Goal: Task Accomplishment & Management: Use online tool/utility

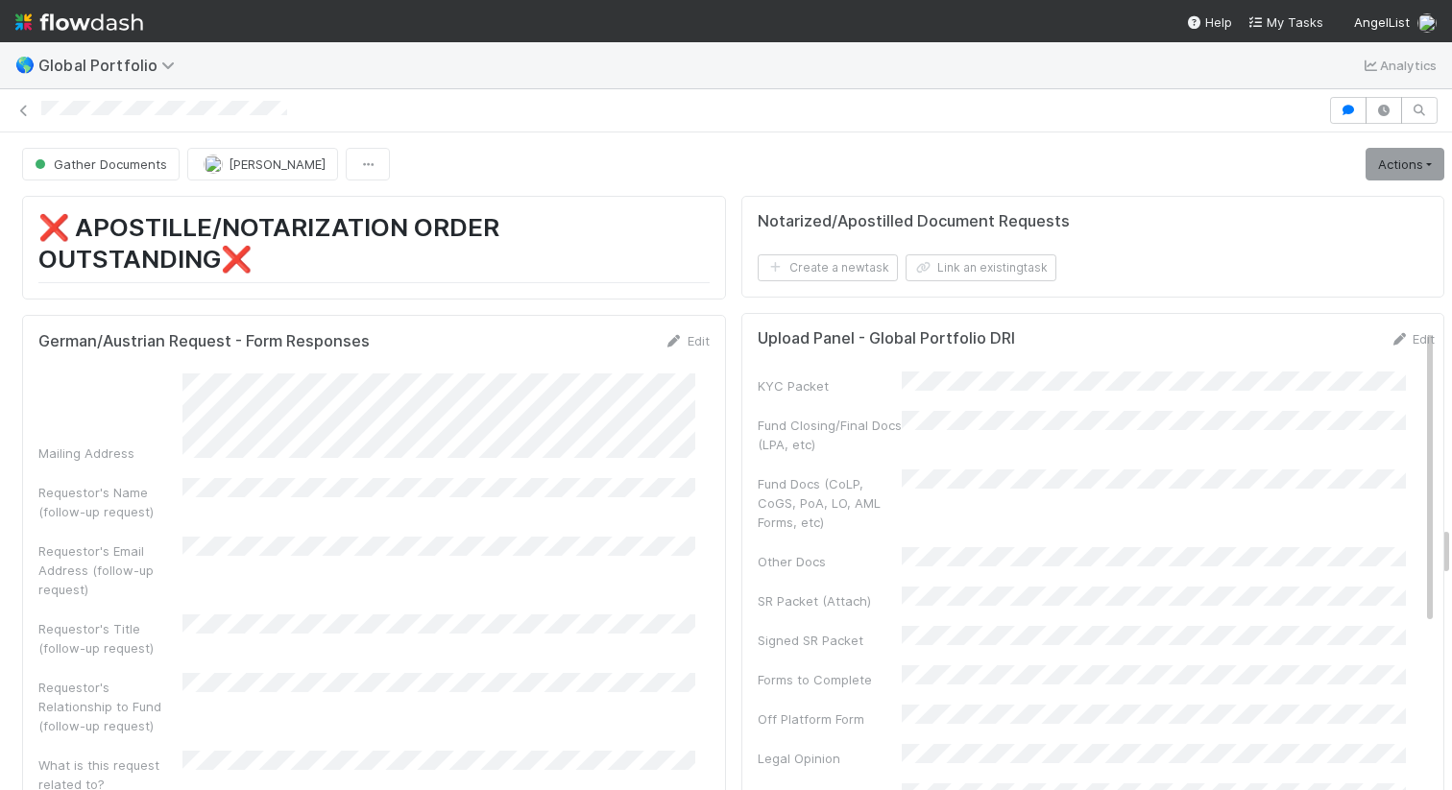
scroll to position [5043, 0]
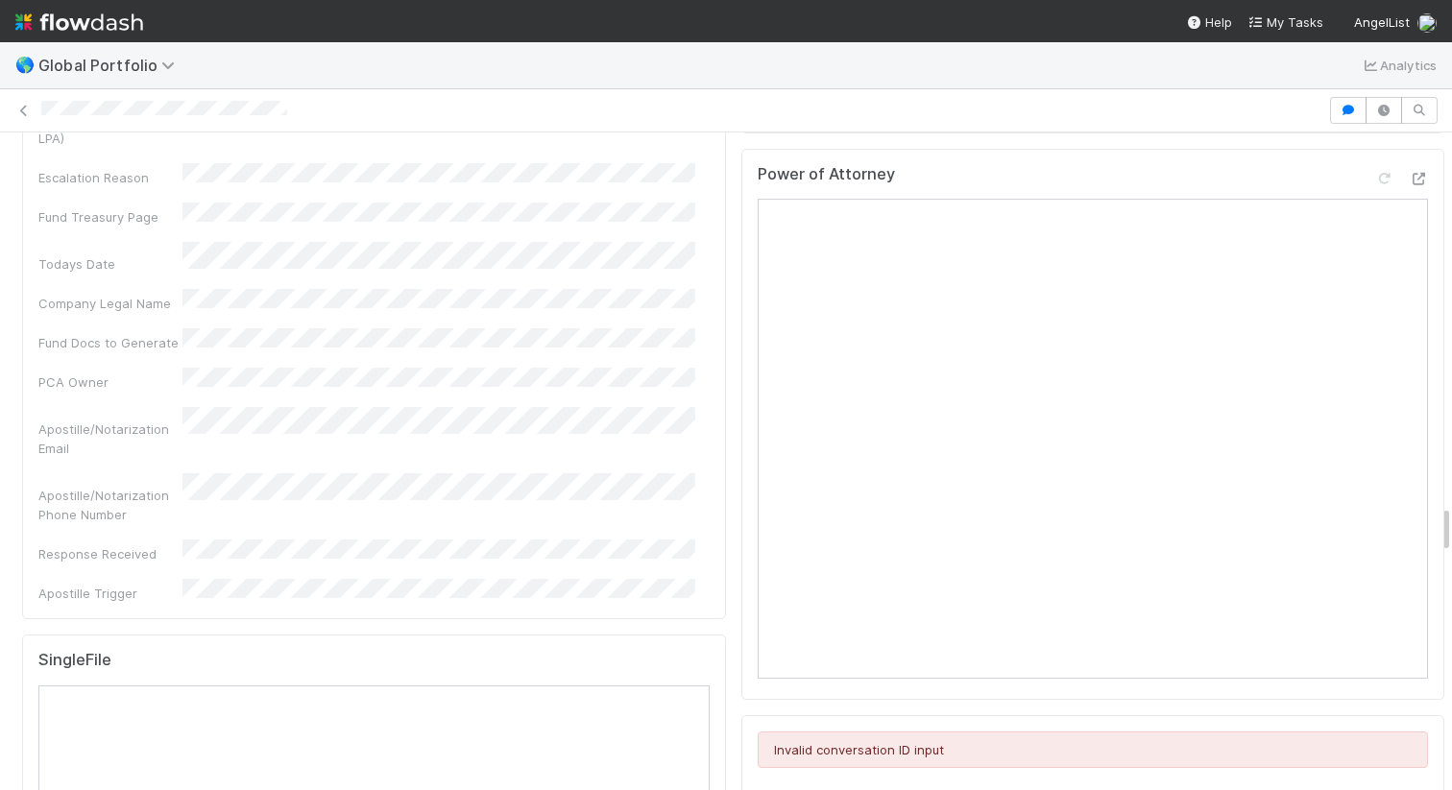
click at [305, 109] on div at bounding box center [681, 111] width 1281 height 20
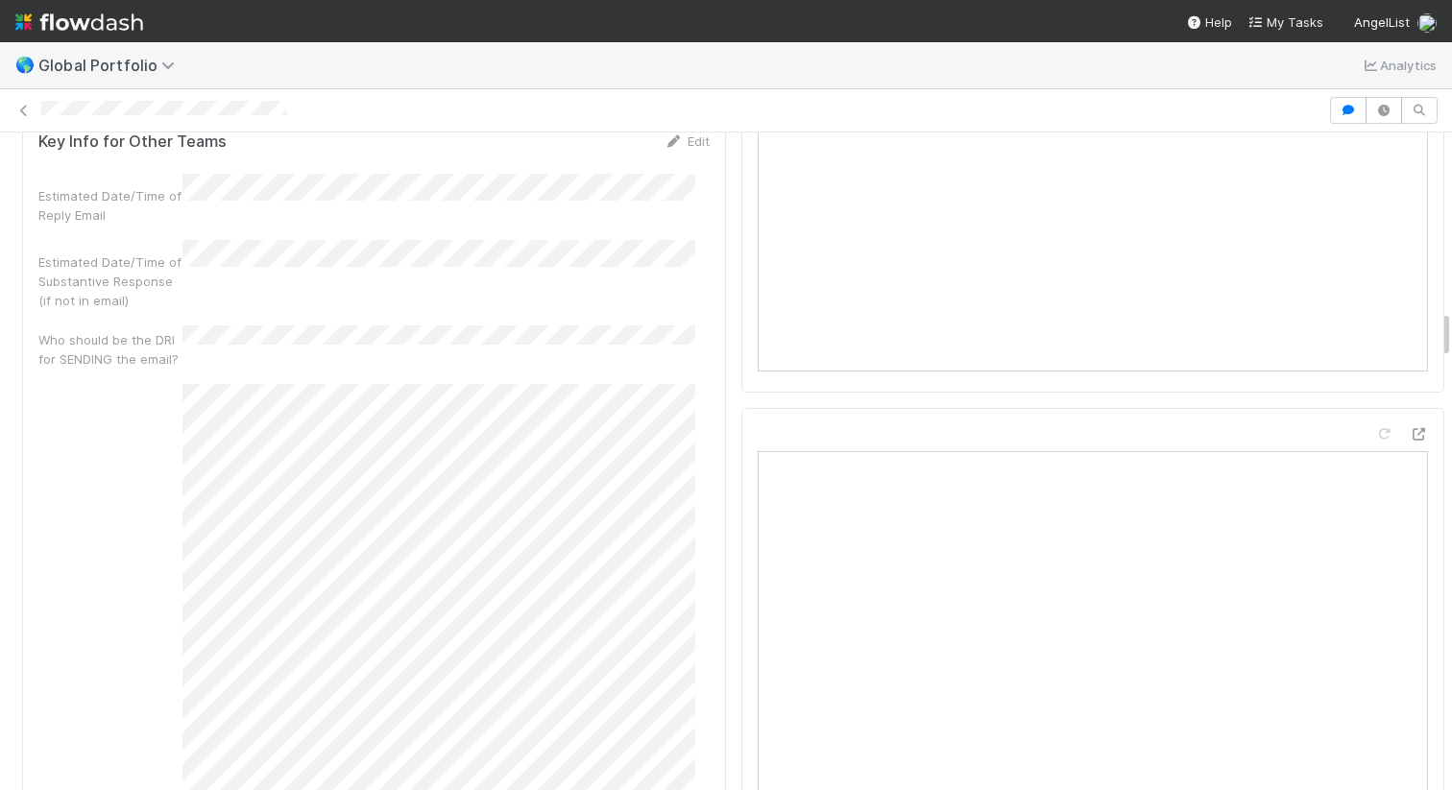
scroll to position [2649, 0]
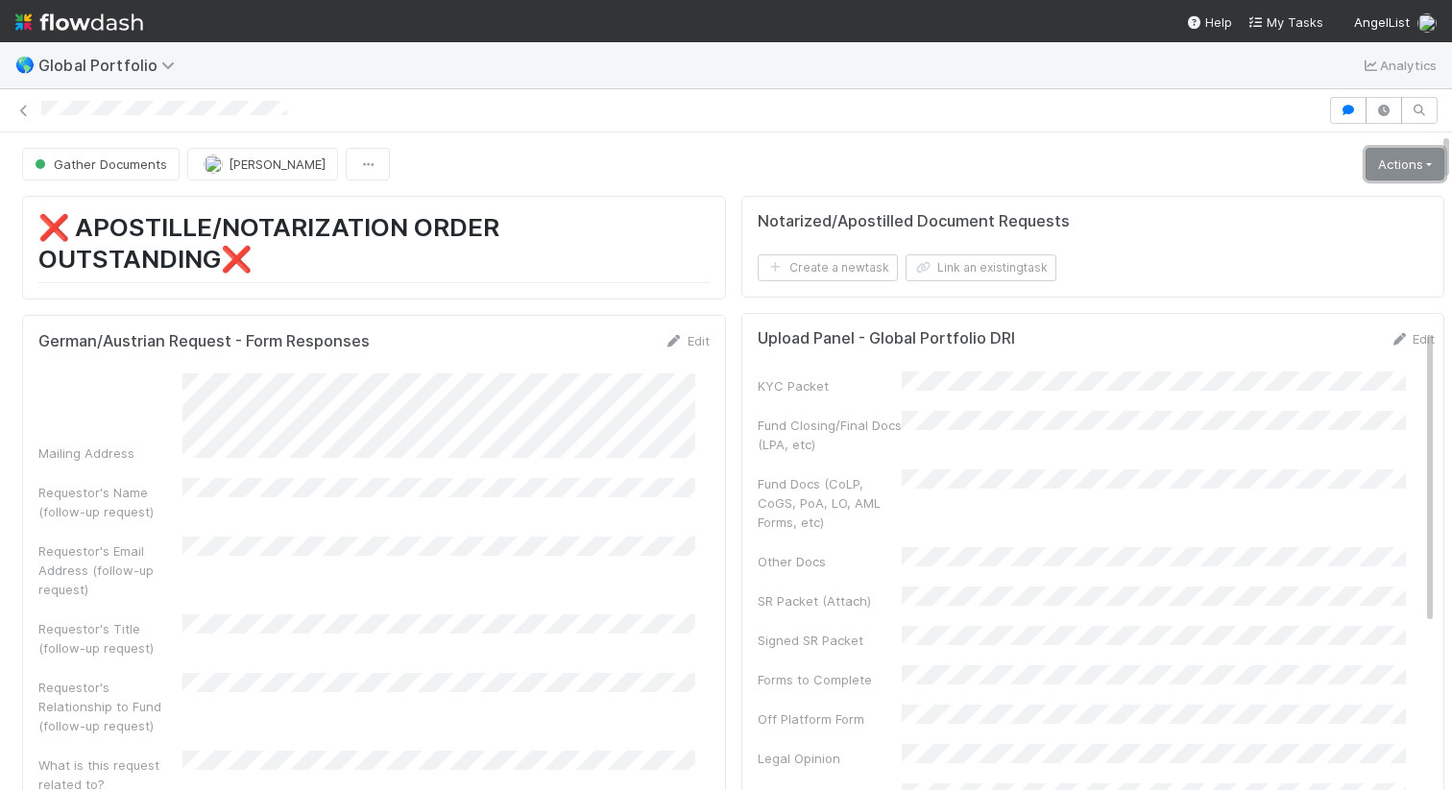
click at [1366, 157] on link "Actions" at bounding box center [1405, 164] width 79 height 33
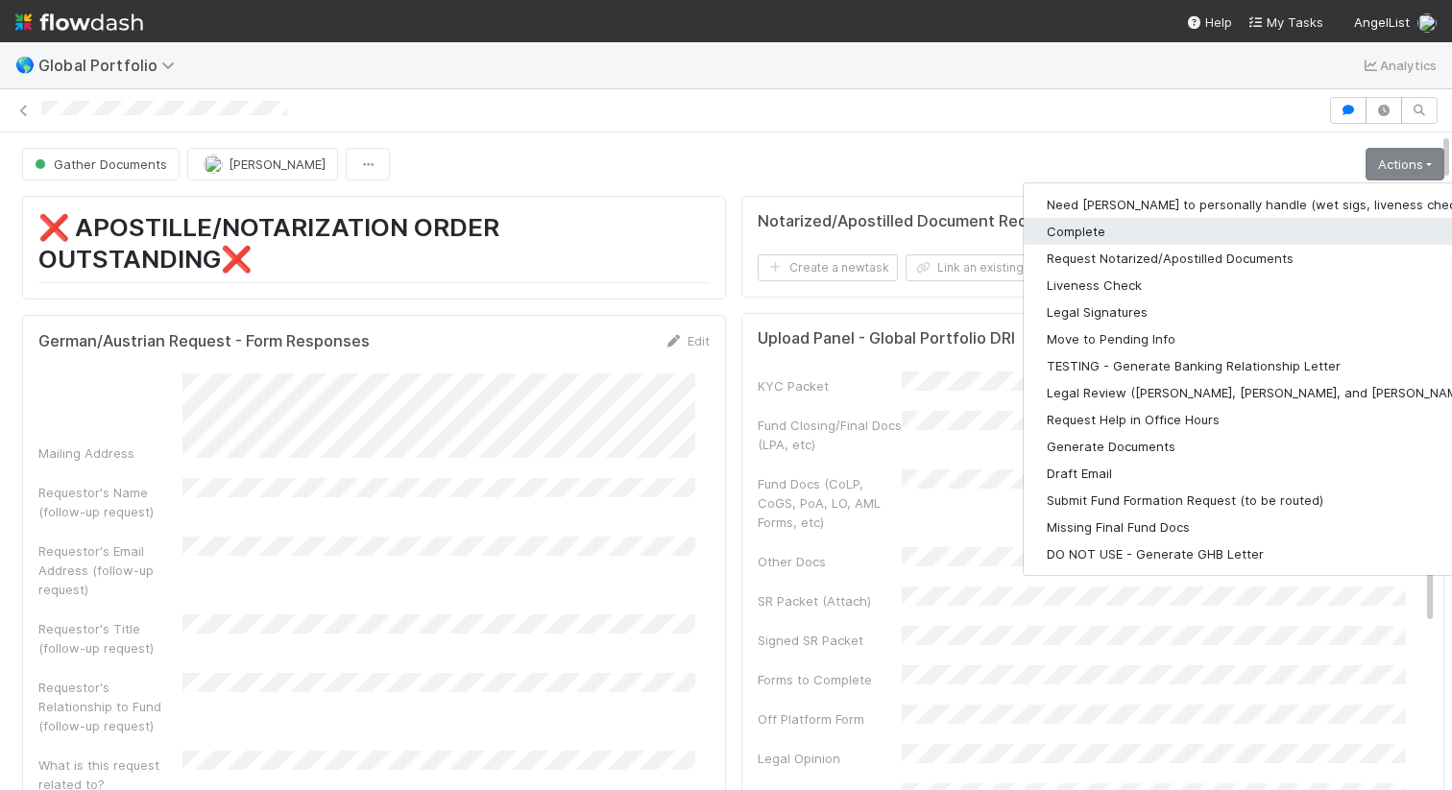
click at [1193, 225] on button "Complete" at bounding box center [1273, 231] width 499 height 27
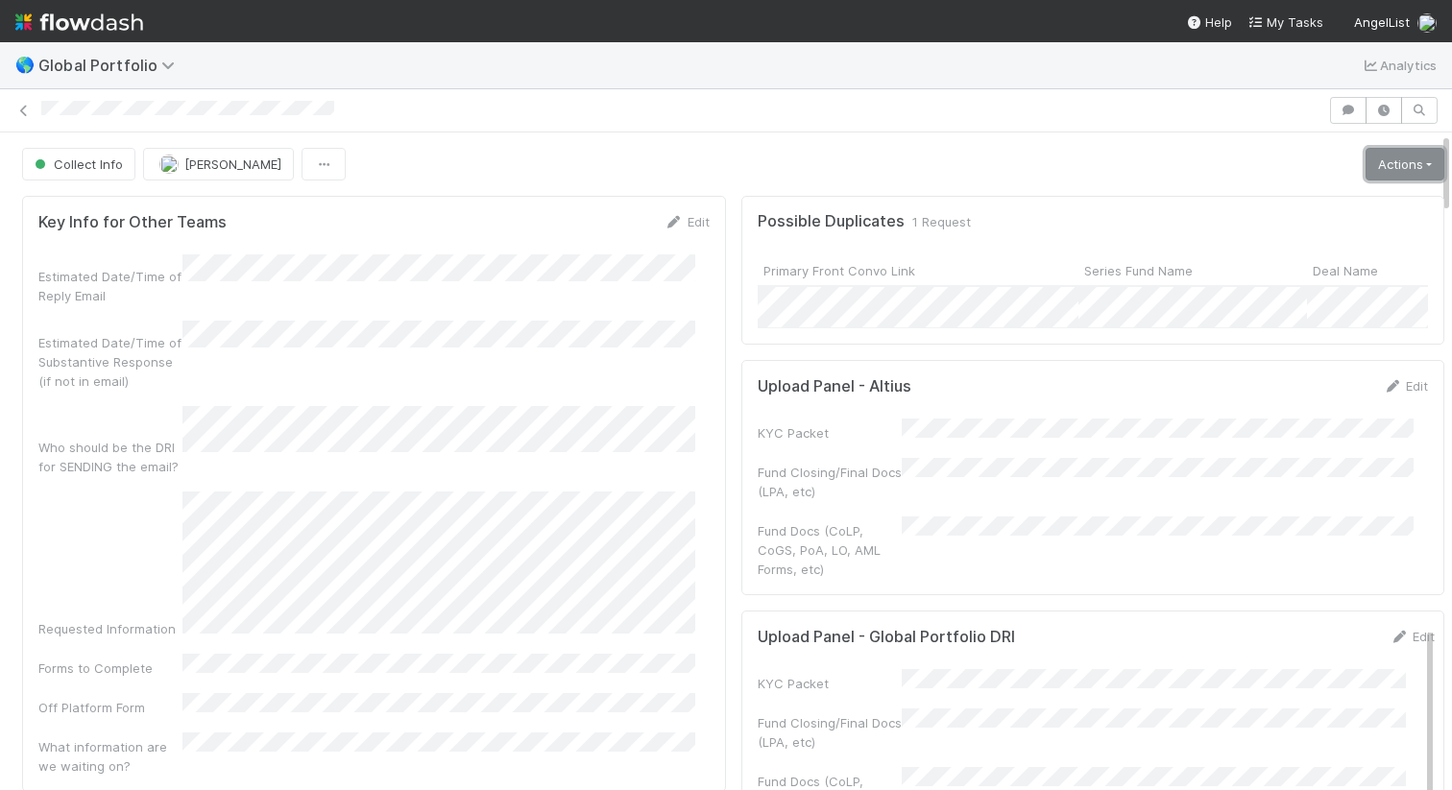
click at [1366, 161] on link "Actions" at bounding box center [1405, 164] width 79 height 33
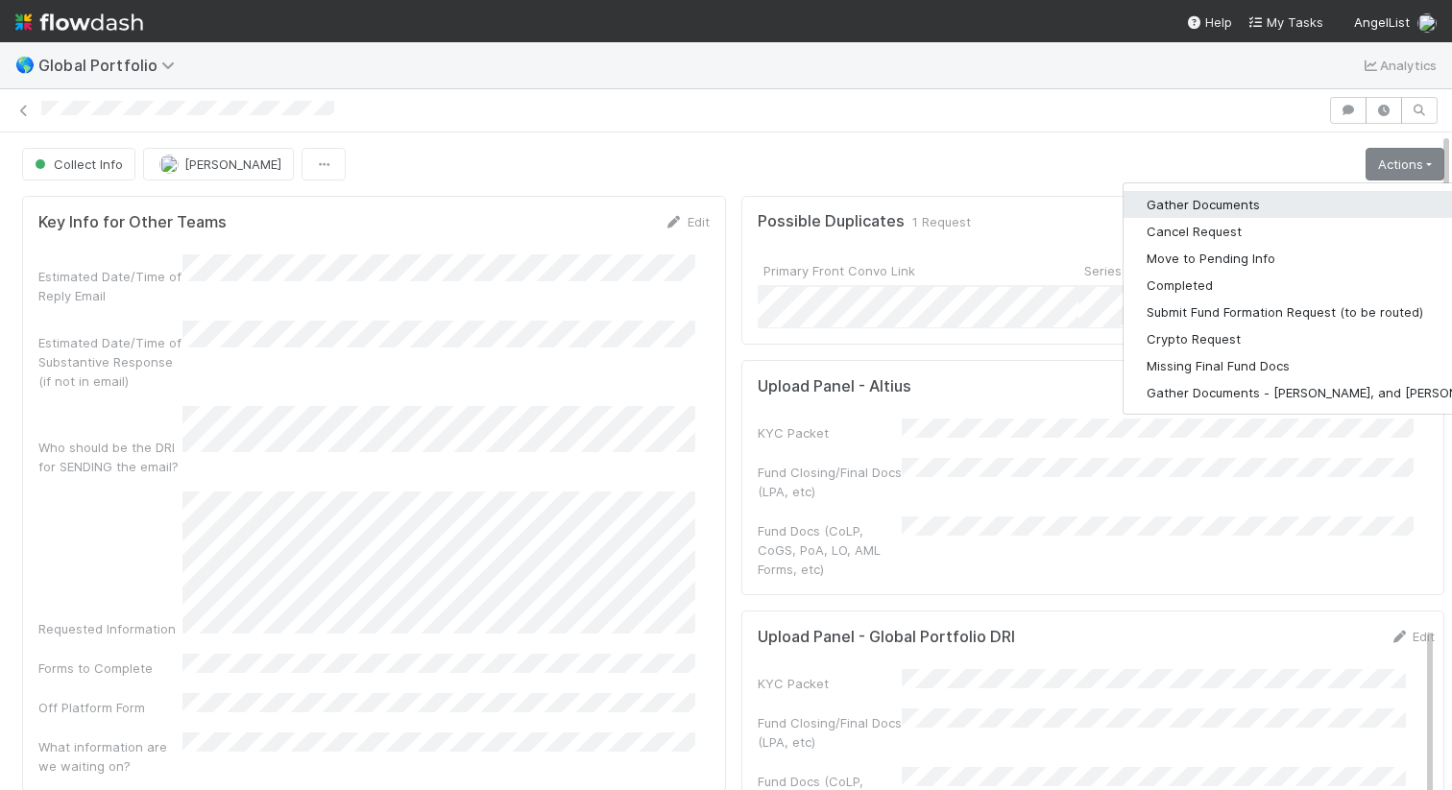
click at [1245, 211] on button "Gather Documents" at bounding box center [1324, 204] width 401 height 27
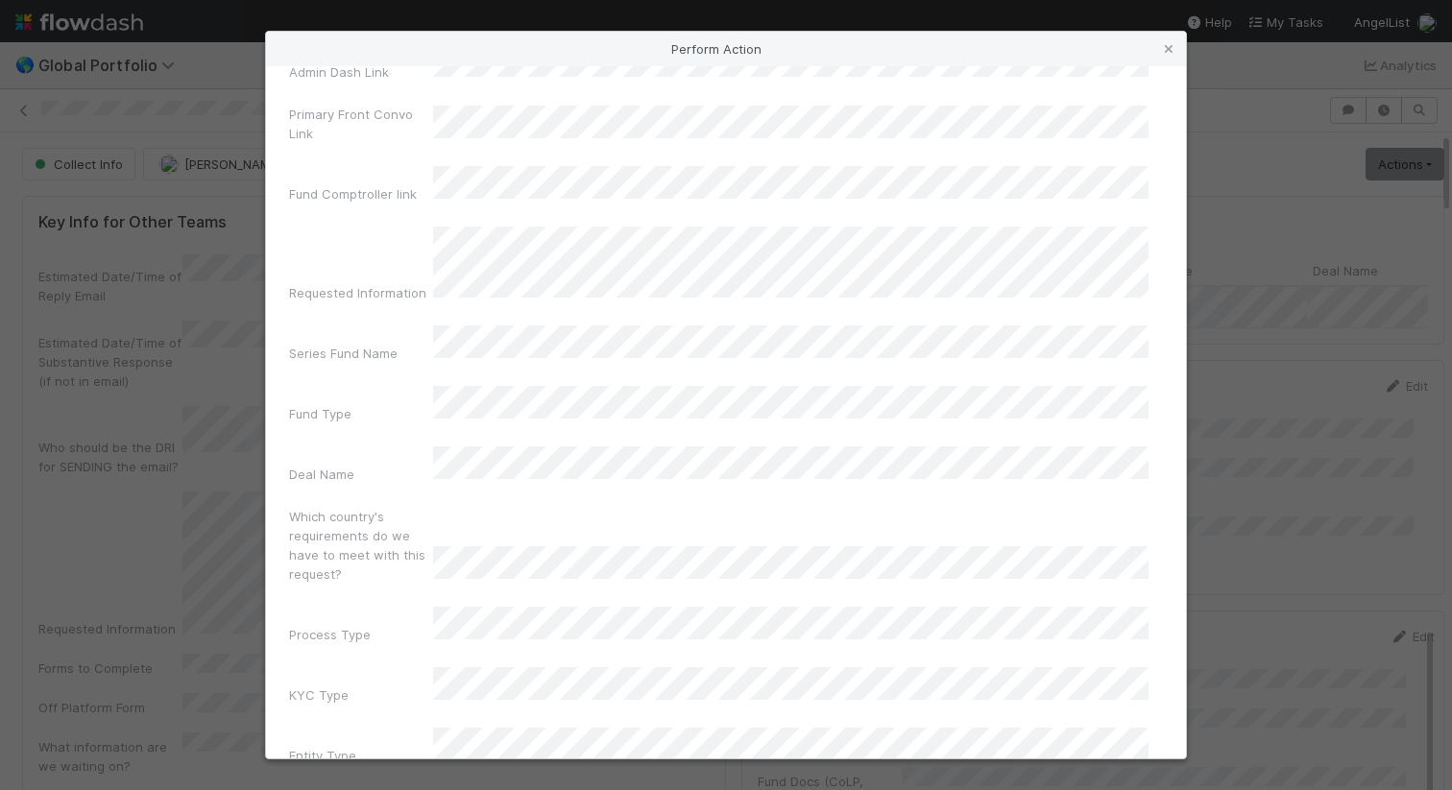
scroll to position [118, 0]
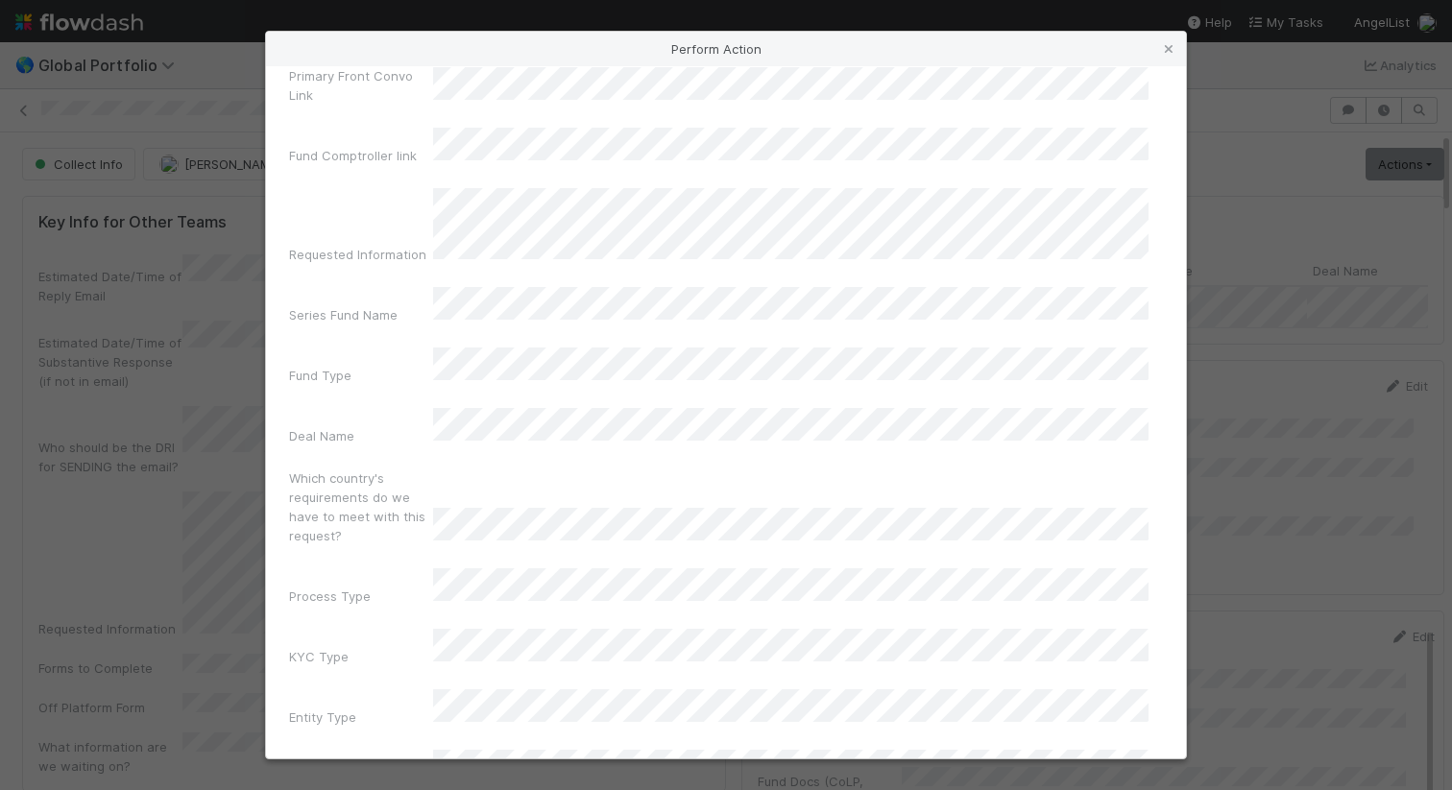
click at [768, 348] on div "Fund Type" at bounding box center [726, 370] width 874 height 45
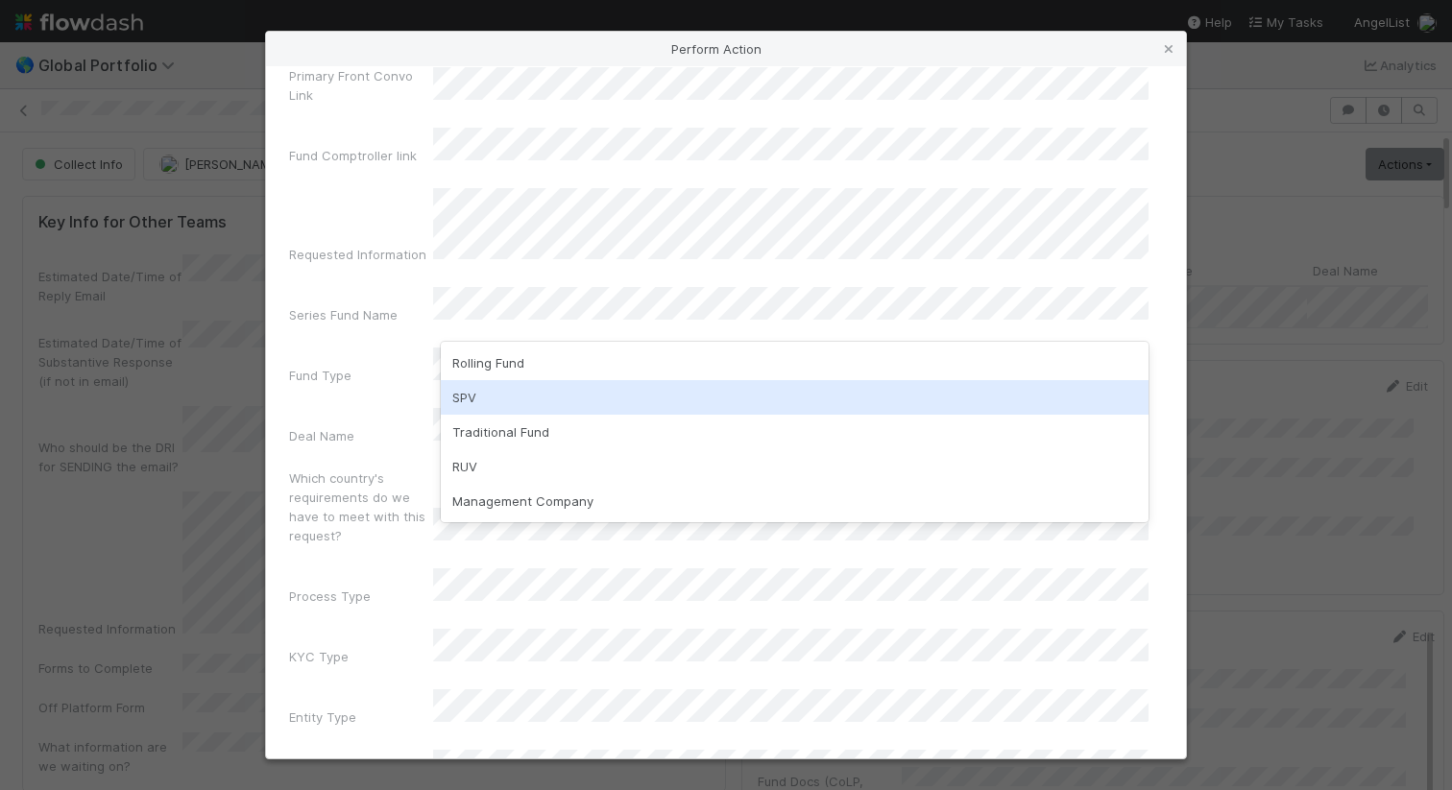
click at [660, 406] on div "SPV" at bounding box center [795, 397] width 708 height 35
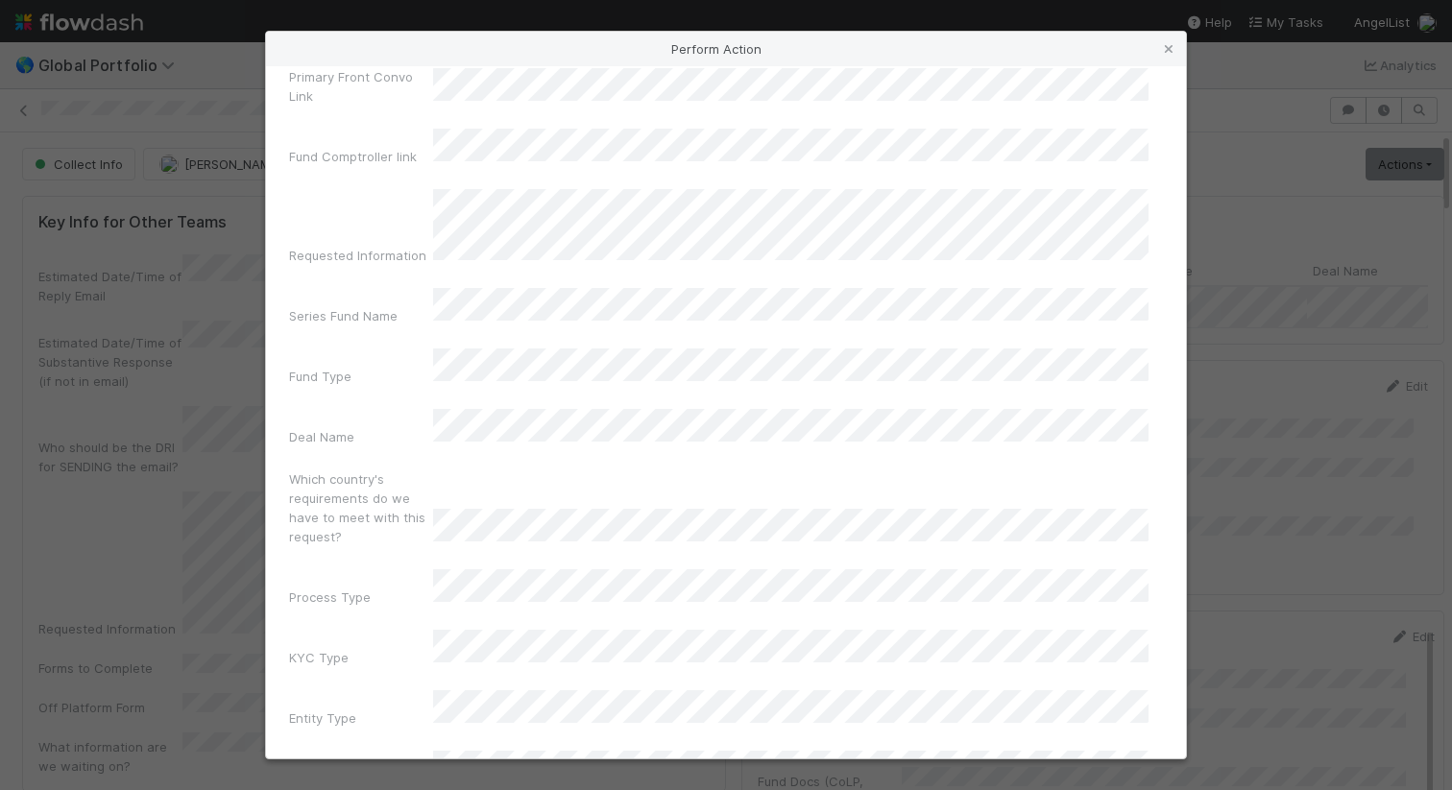
click at [375, 392] on div "Admin Dash Link Primary Front Convo Link Fund Comptroller link Requested Inform…" at bounding box center [726, 401] width 874 height 789
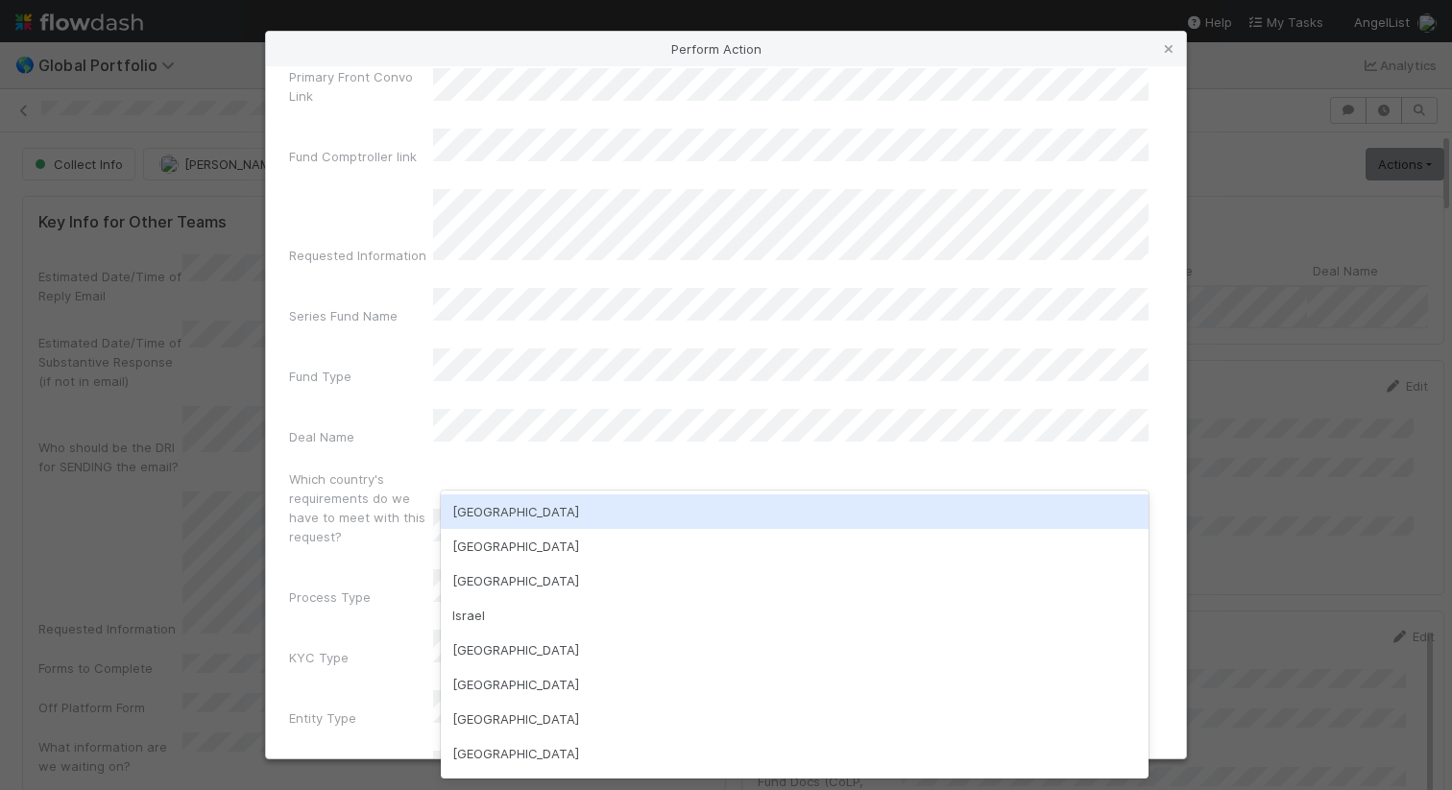
click at [476, 503] on div "USA" at bounding box center [795, 512] width 708 height 35
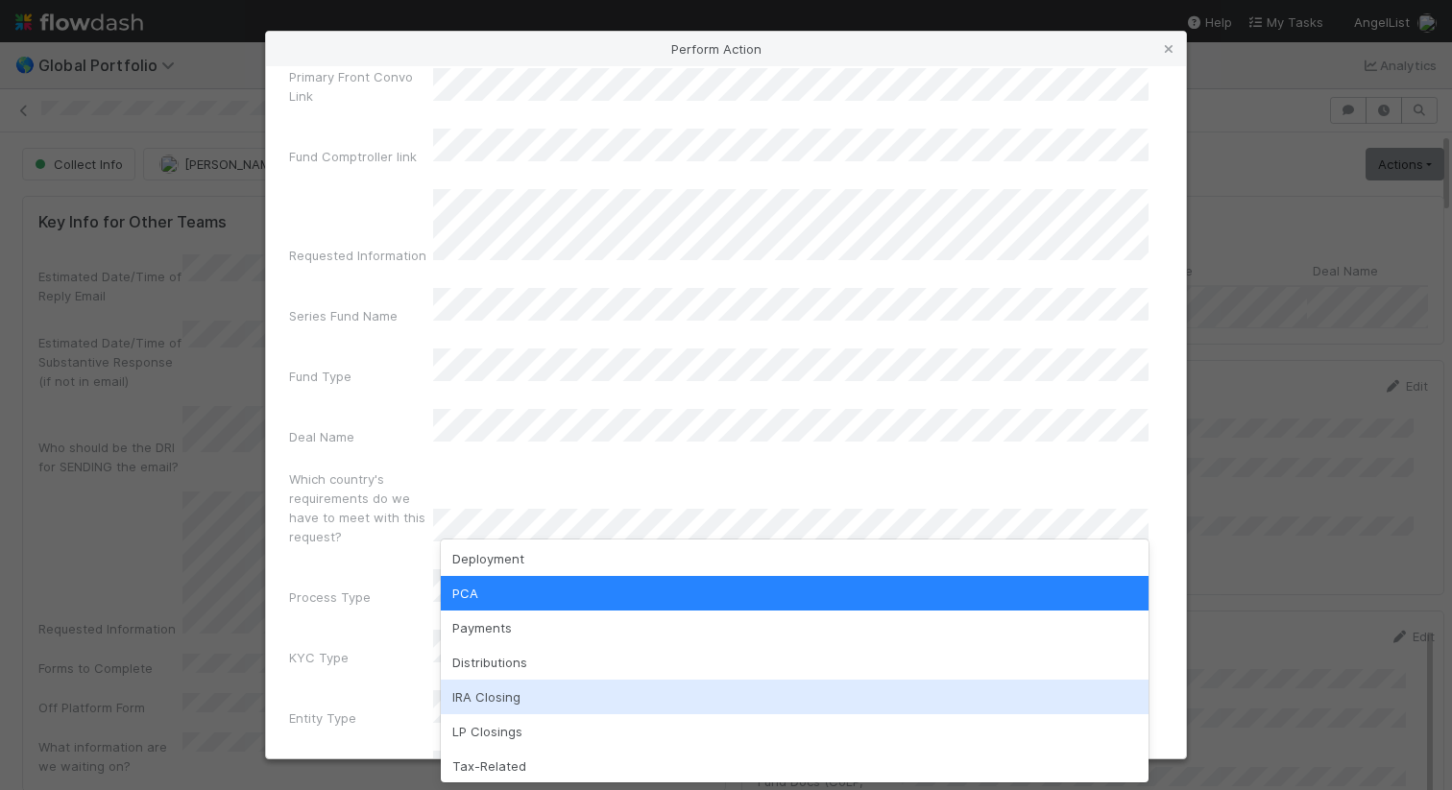
scroll to position [37, 0]
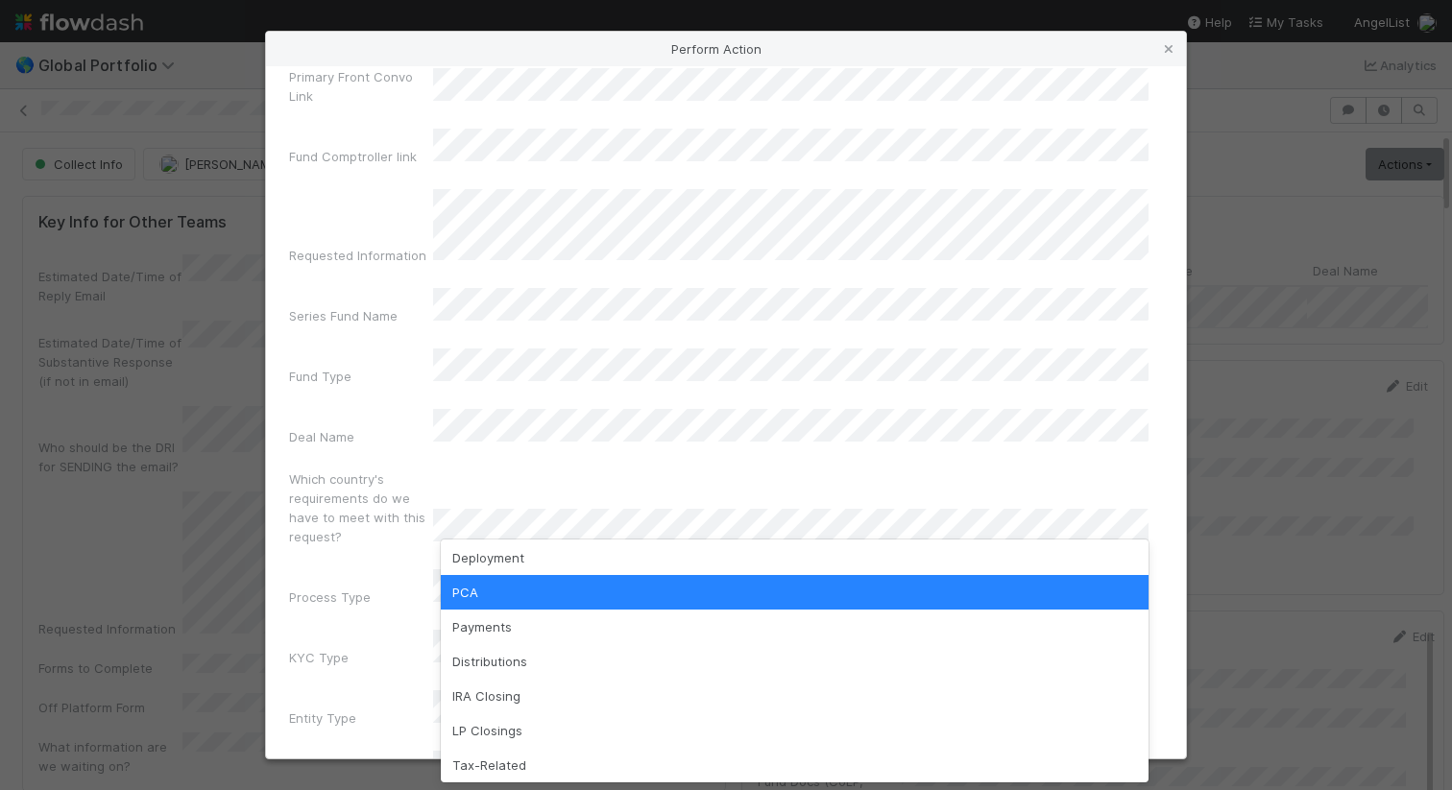
click at [396, 648] on div "KYC Type" at bounding box center [361, 661] width 144 height 27
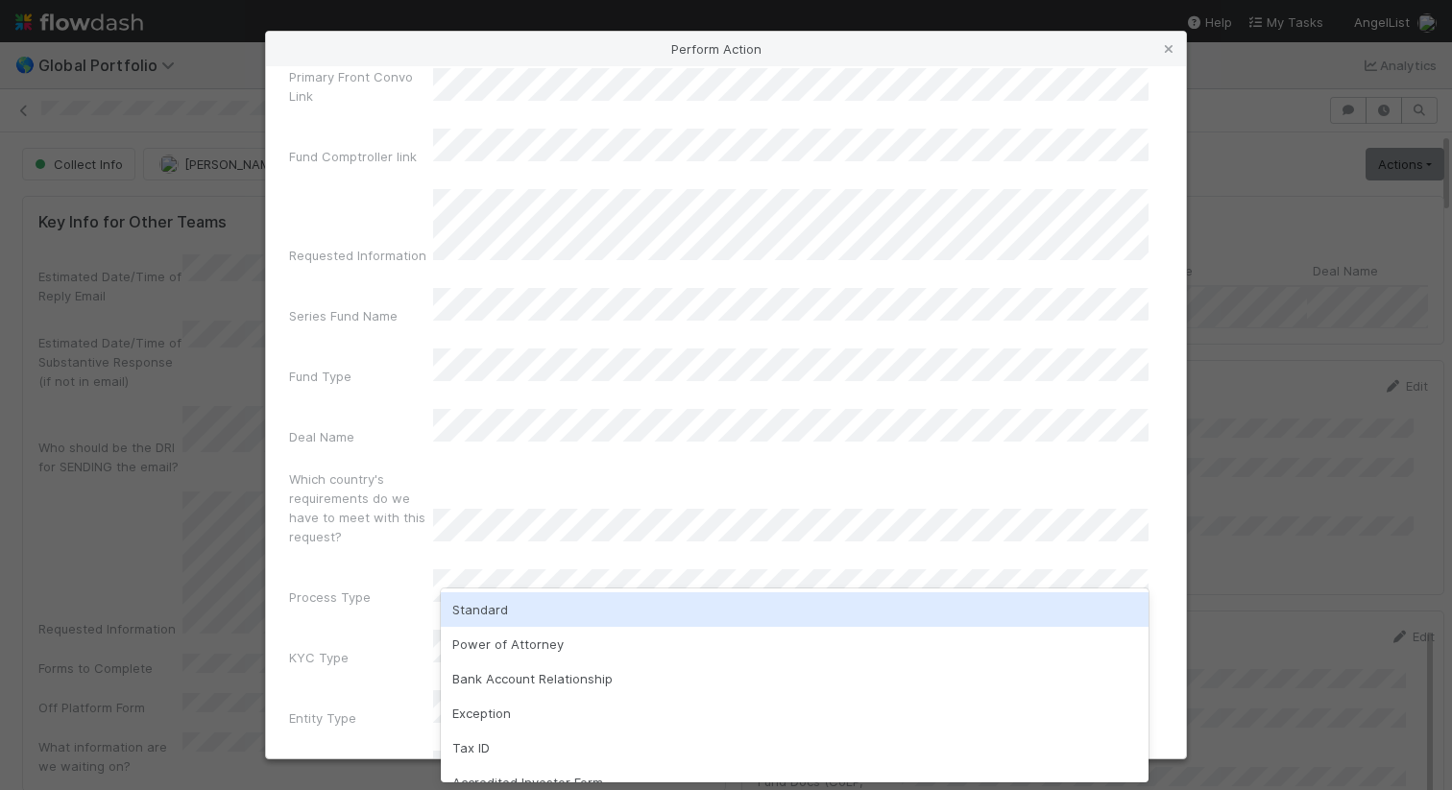
click at [477, 602] on div "Standard" at bounding box center [795, 610] width 708 height 35
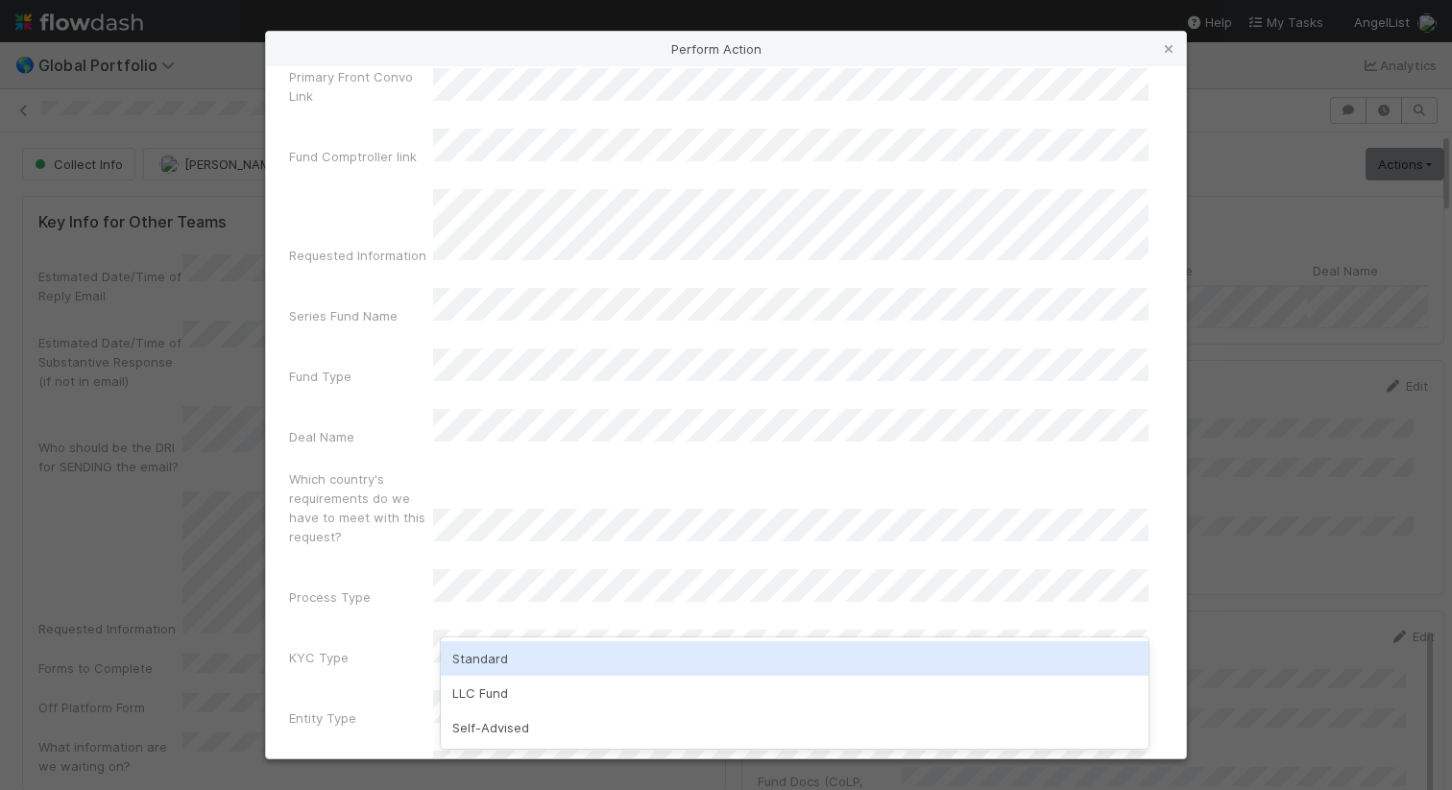
click at [493, 642] on div "Standard" at bounding box center [795, 659] width 708 height 35
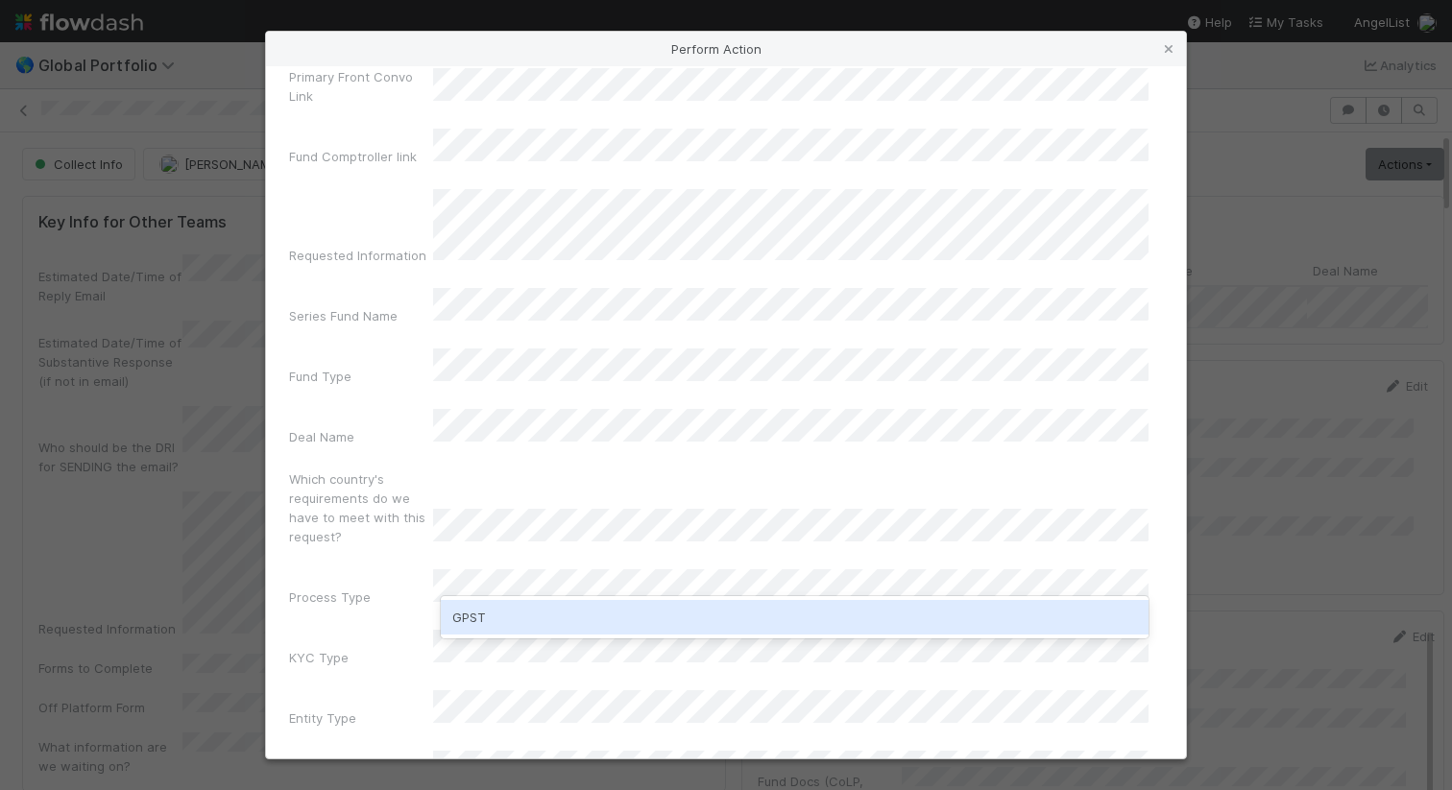
click at [470, 622] on div "GPST" at bounding box center [795, 617] width 708 height 35
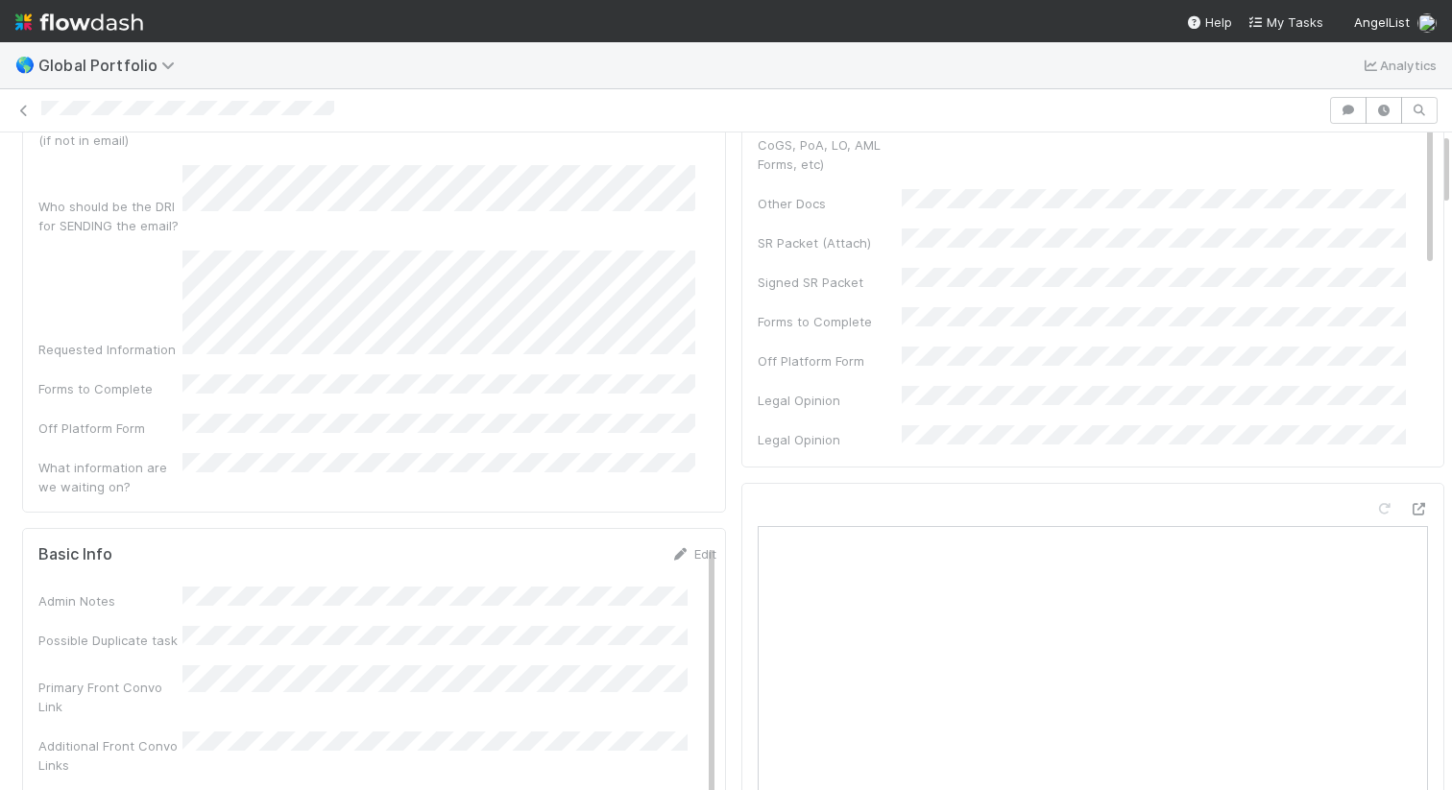
scroll to position [0, 0]
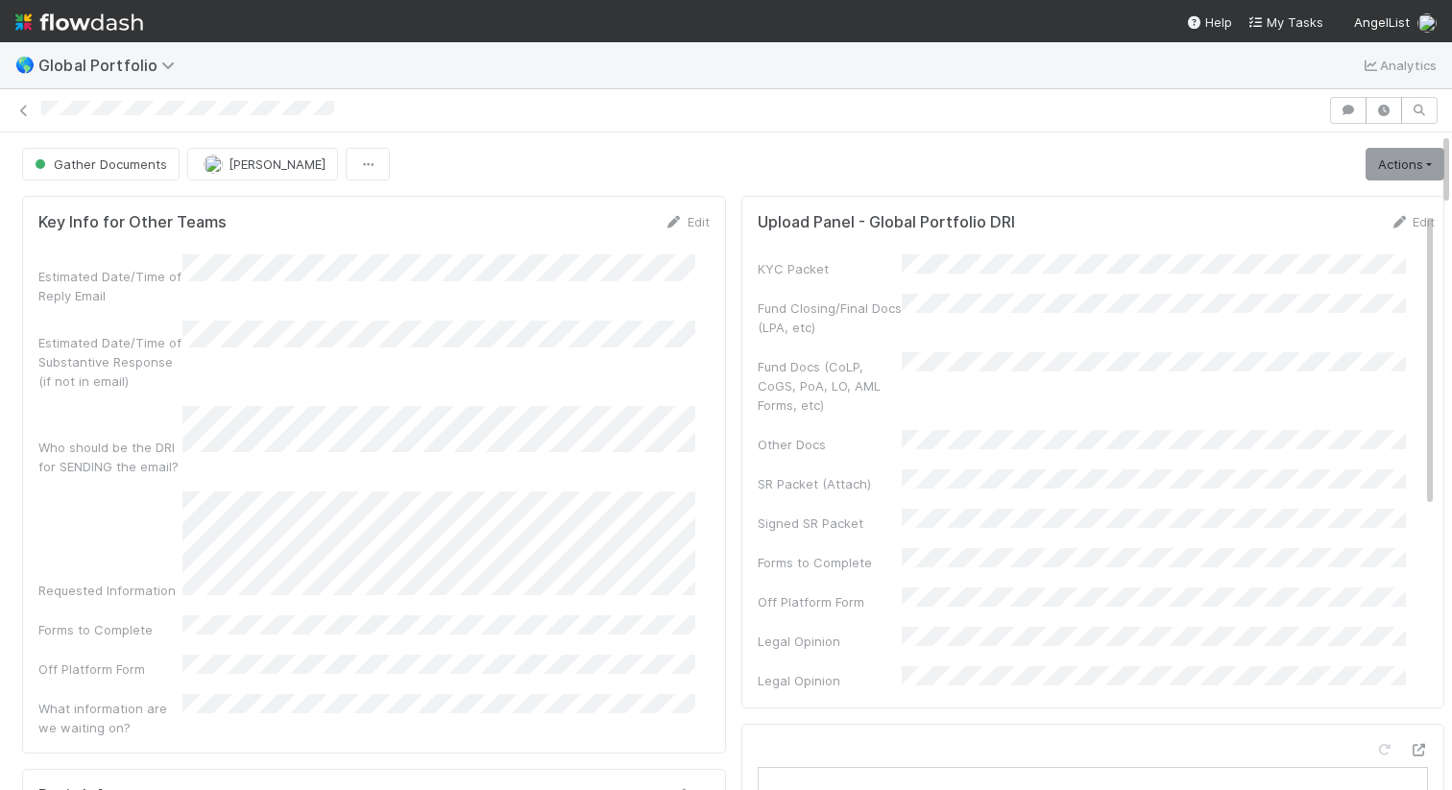
click at [1366, 169] on link "Actions" at bounding box center [1405, 164] width 79 height 33
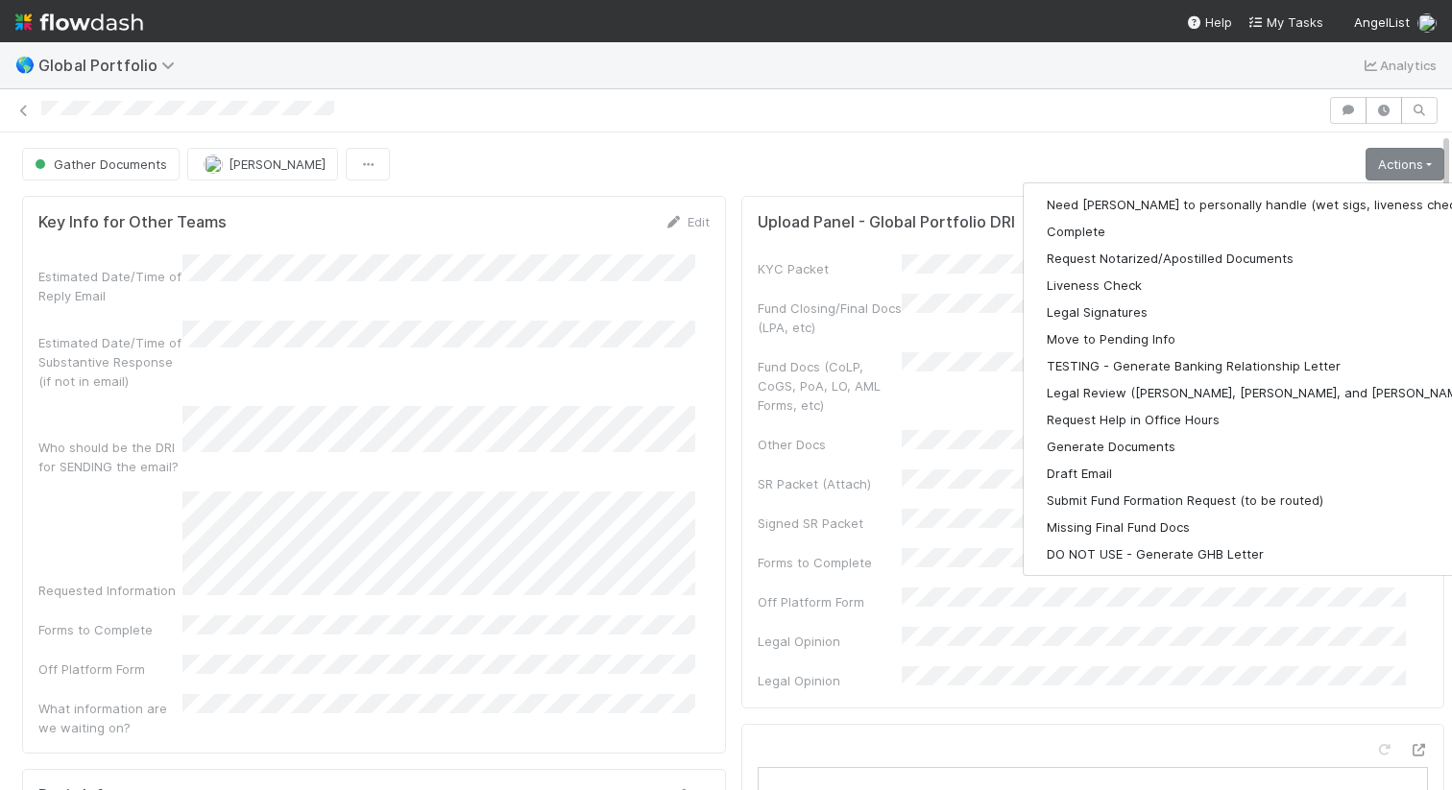
click at [1180, 108] on div at bounding box center [681, 111] width 1281 height 20
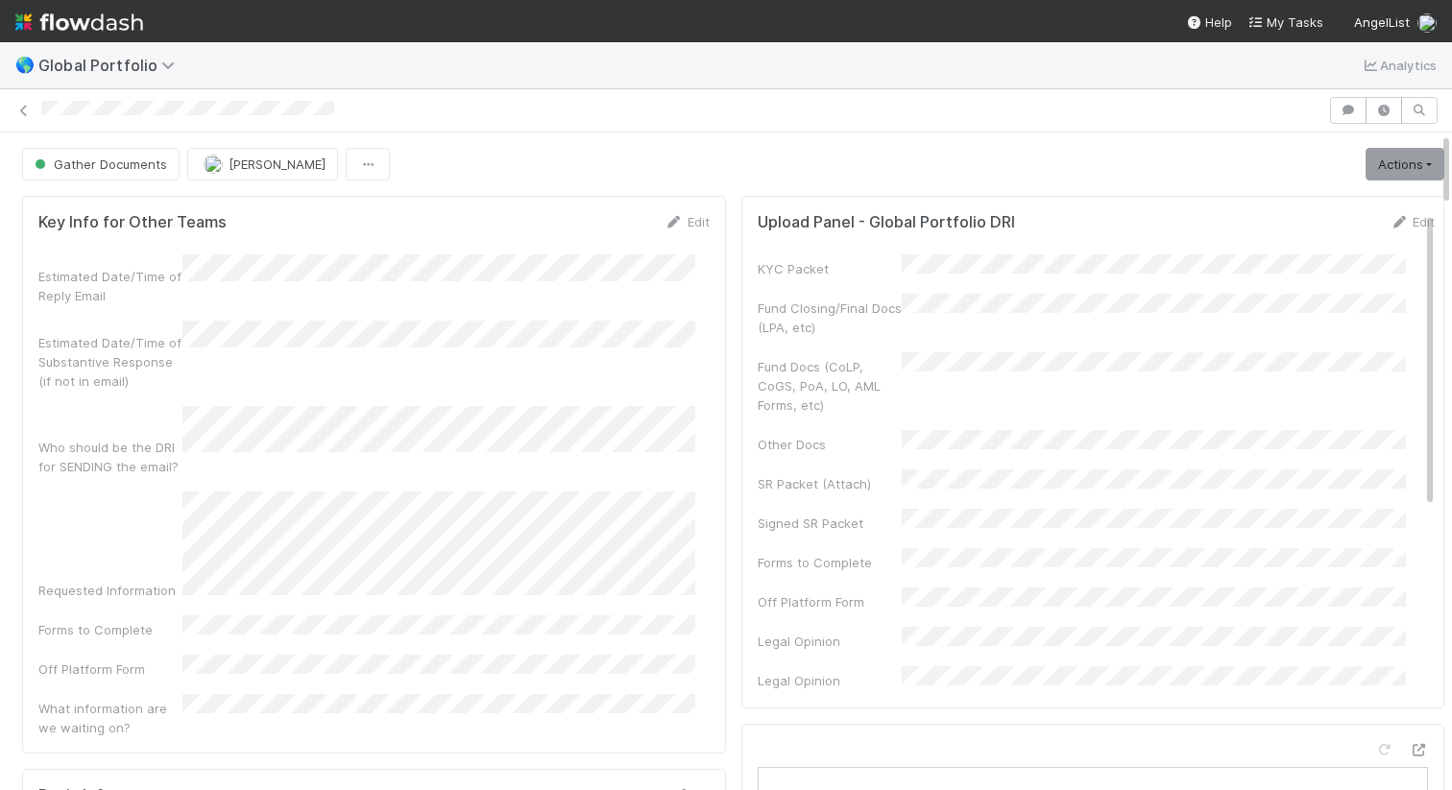
scroll to position [4, 0]
click at [1366, 156] on link "Actions" at bounding box center [1405, 164] width 79 height 33
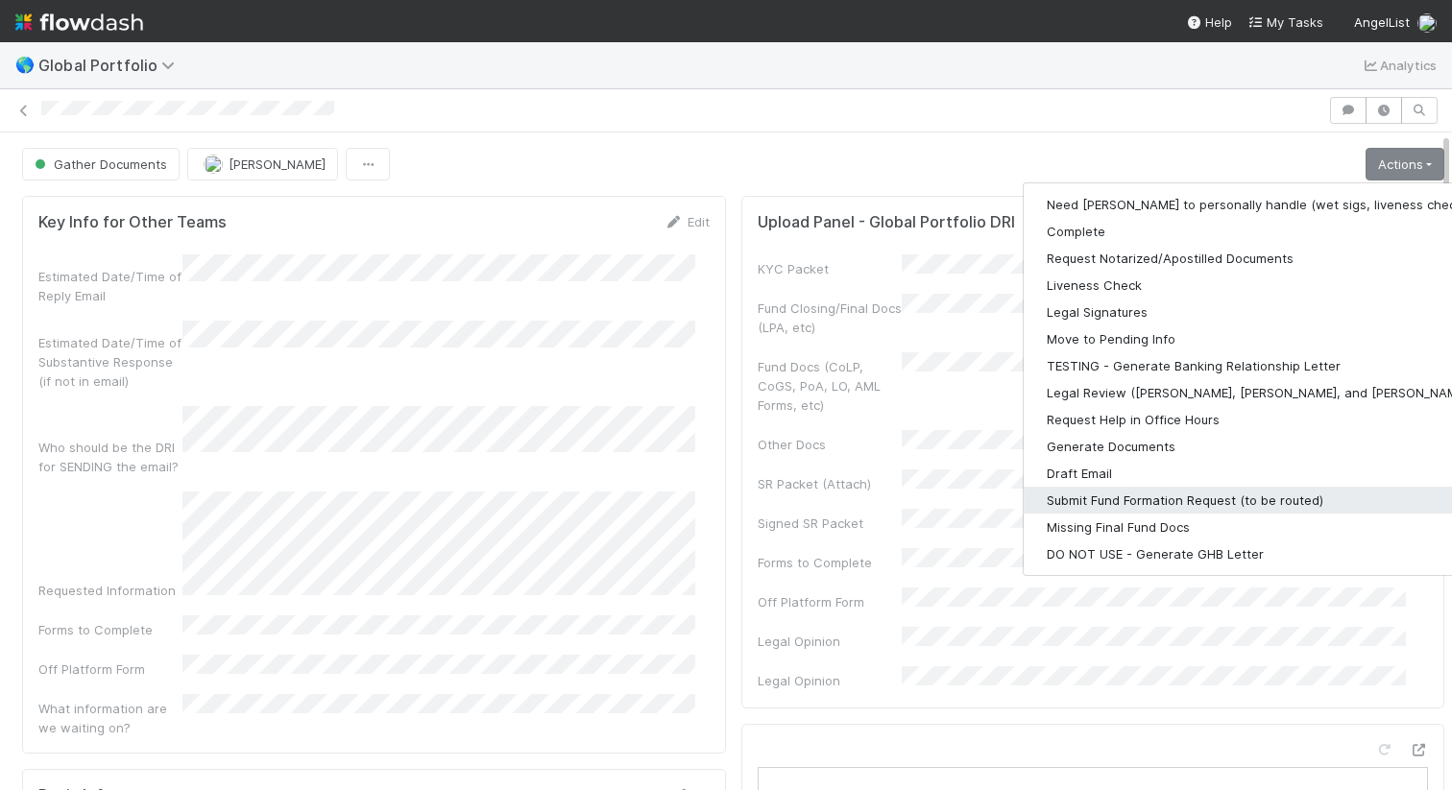
click at [1192, 498] on button "Submit Fund Formation Request (to be routed)" at bounding box center [1273, 500] width 499 height 27
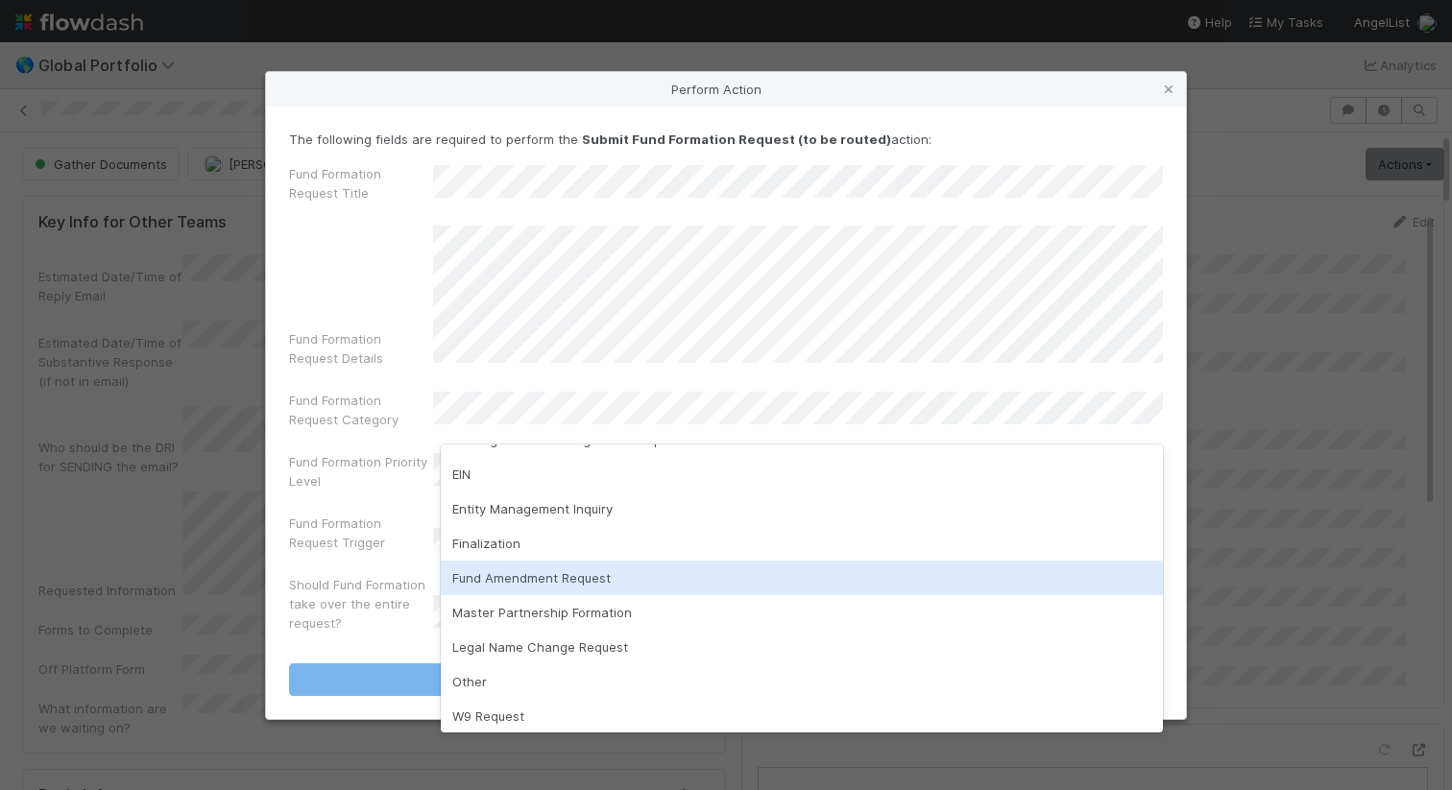
scroll to position [31, 0]
click at [996, 569] on div "Fund Amendment Request" at bounding box center [802, 573] width 722 height 35
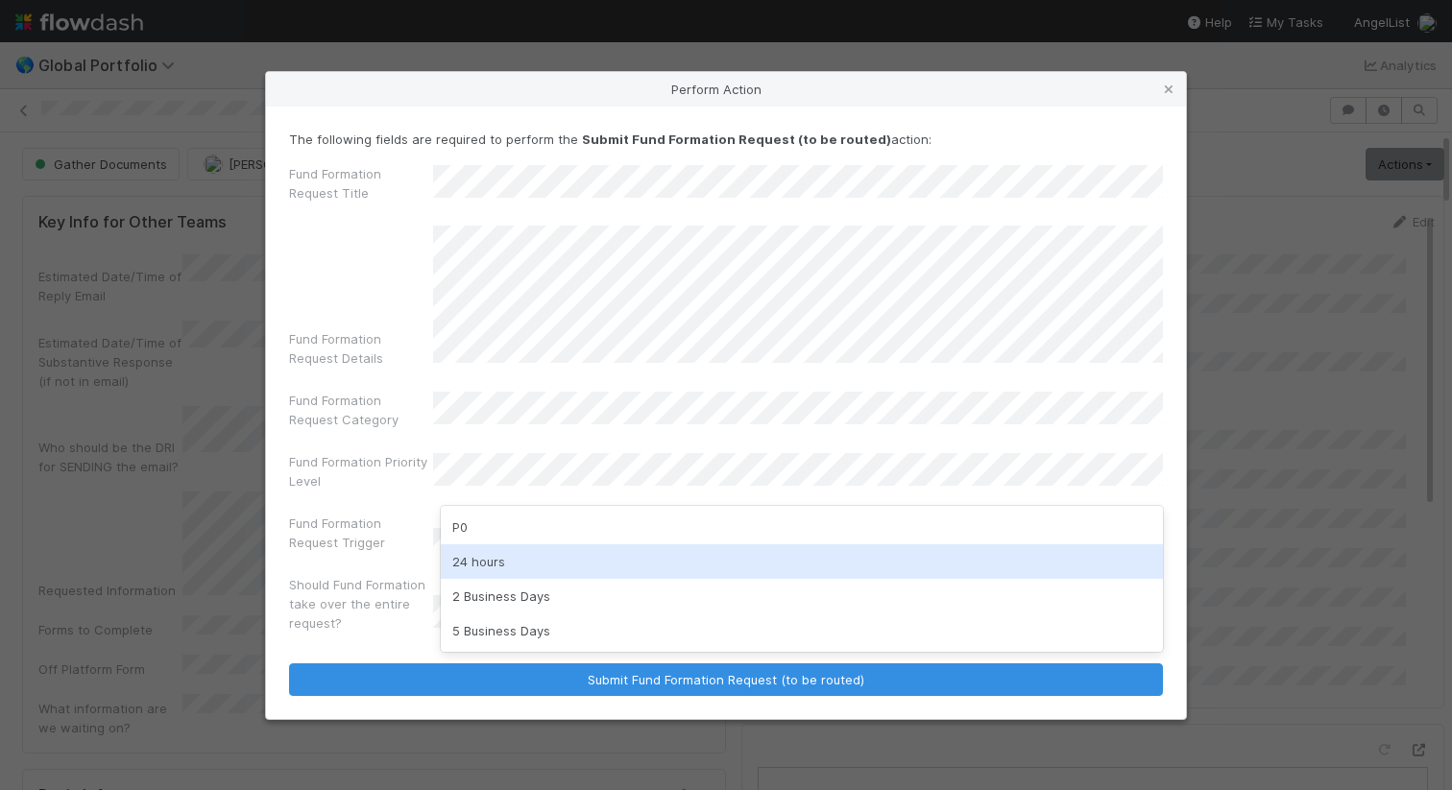
click at [951, 554] on div "24 hours" at bounding box center [802, 562] width 722 height 35
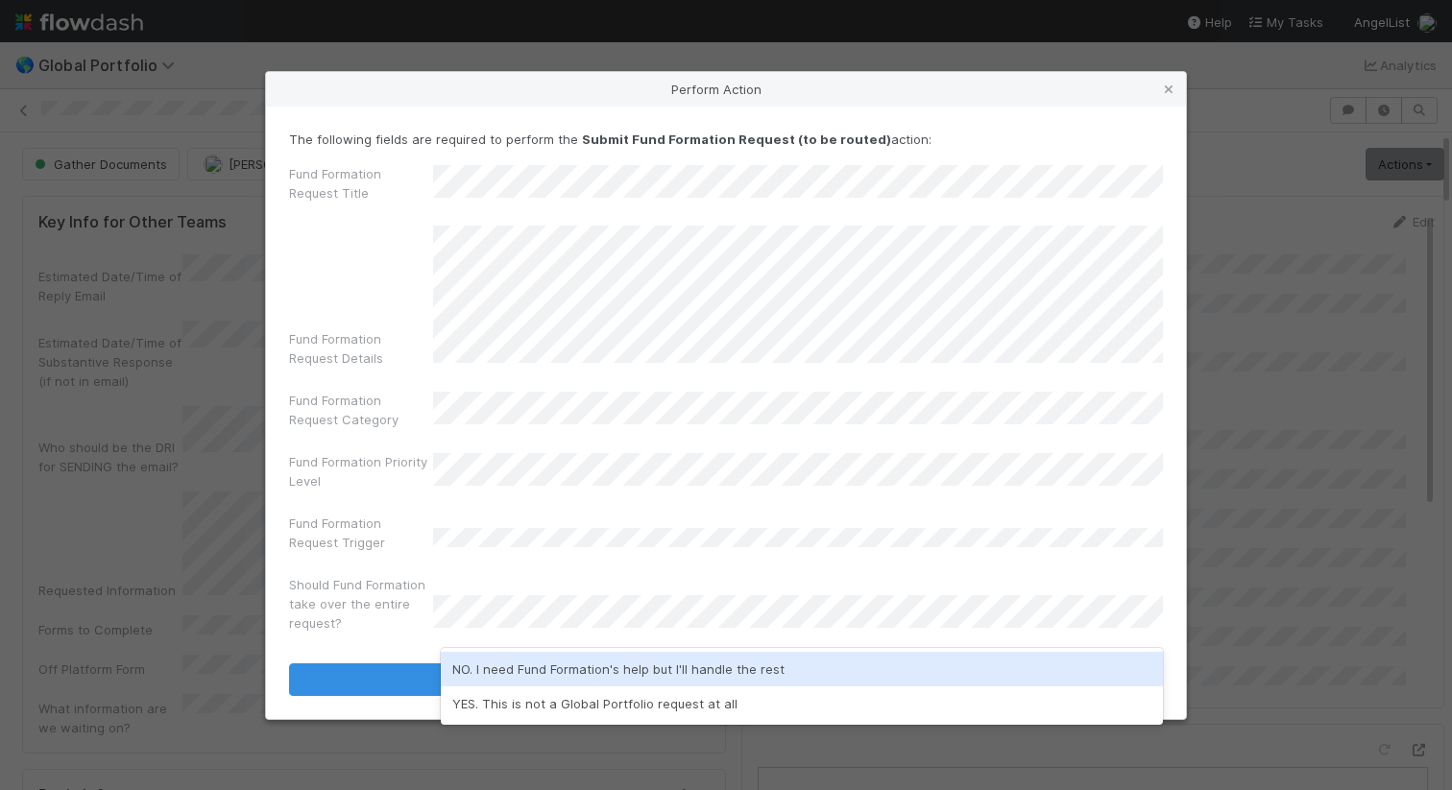
click at [925, 666] on div "NO. I need Fund Formation's help but I'll handle the rest" at bounding box center [802, 669] width 722 height 35
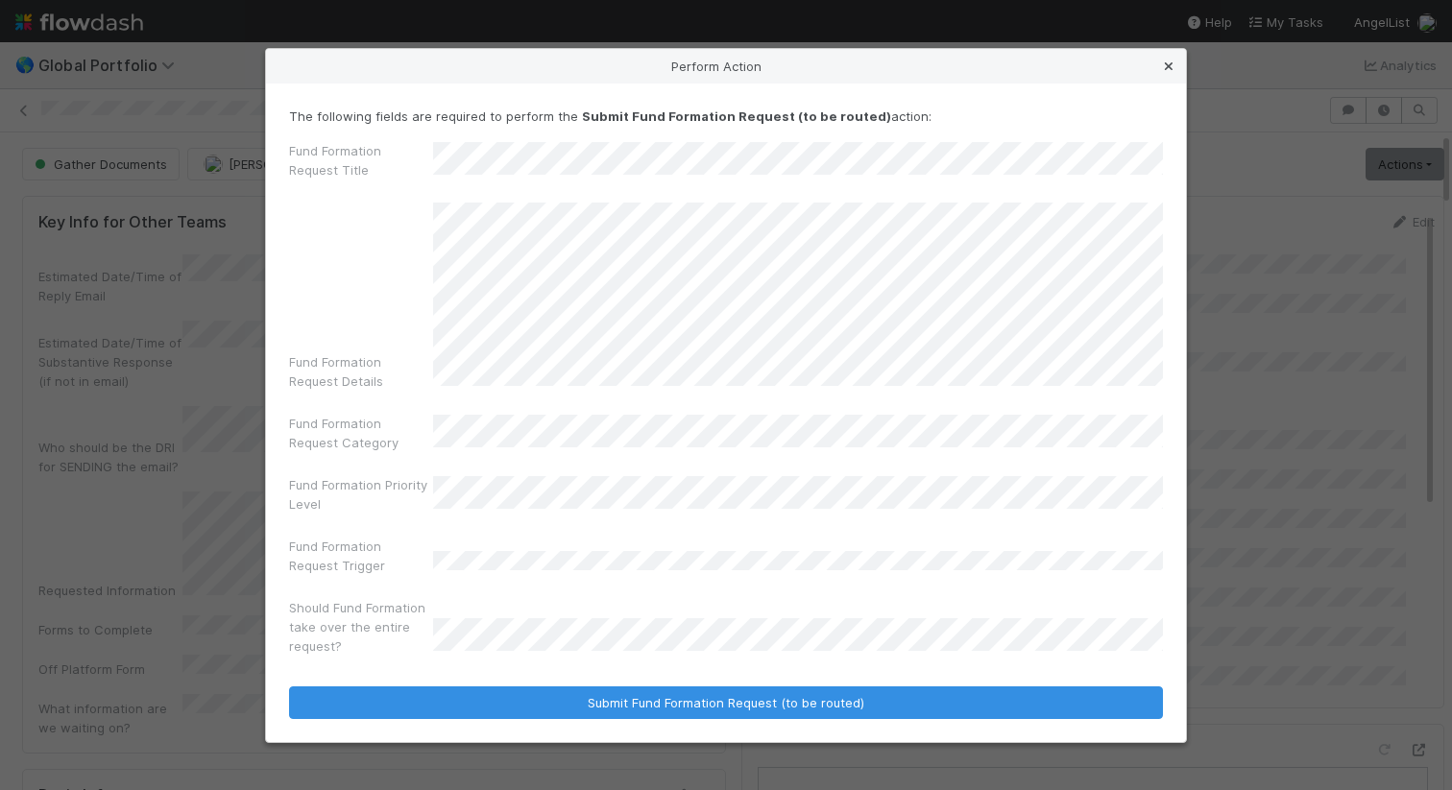
click at [1169, 66] on icon at bounding box center [1168, 67] width 19 height 12
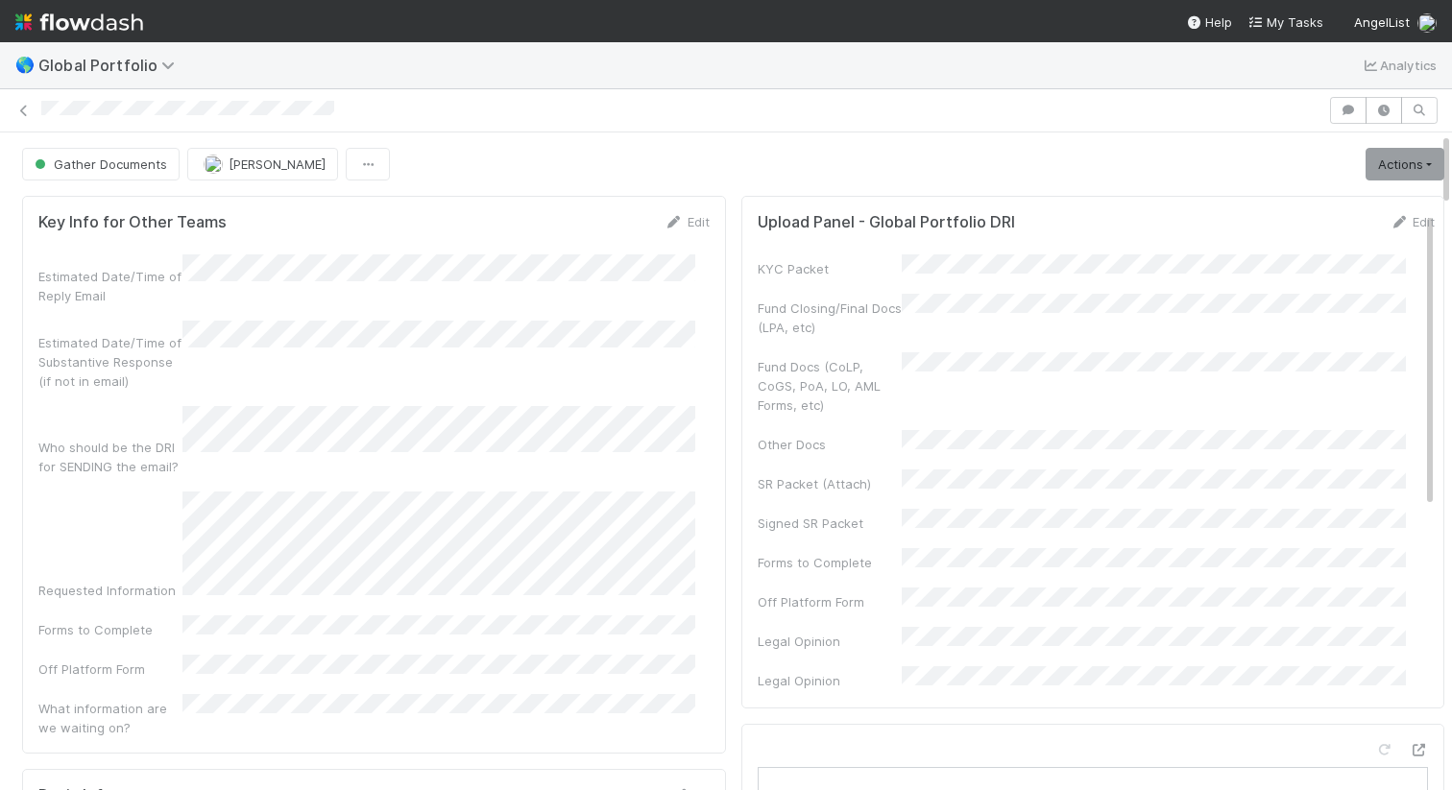
click at [1315, 162] on div "Gather Documents Maranatha Kure Actions Need Josh to personally handle (wet sig…" at bounding box center [733, 164] width 1422 height 33
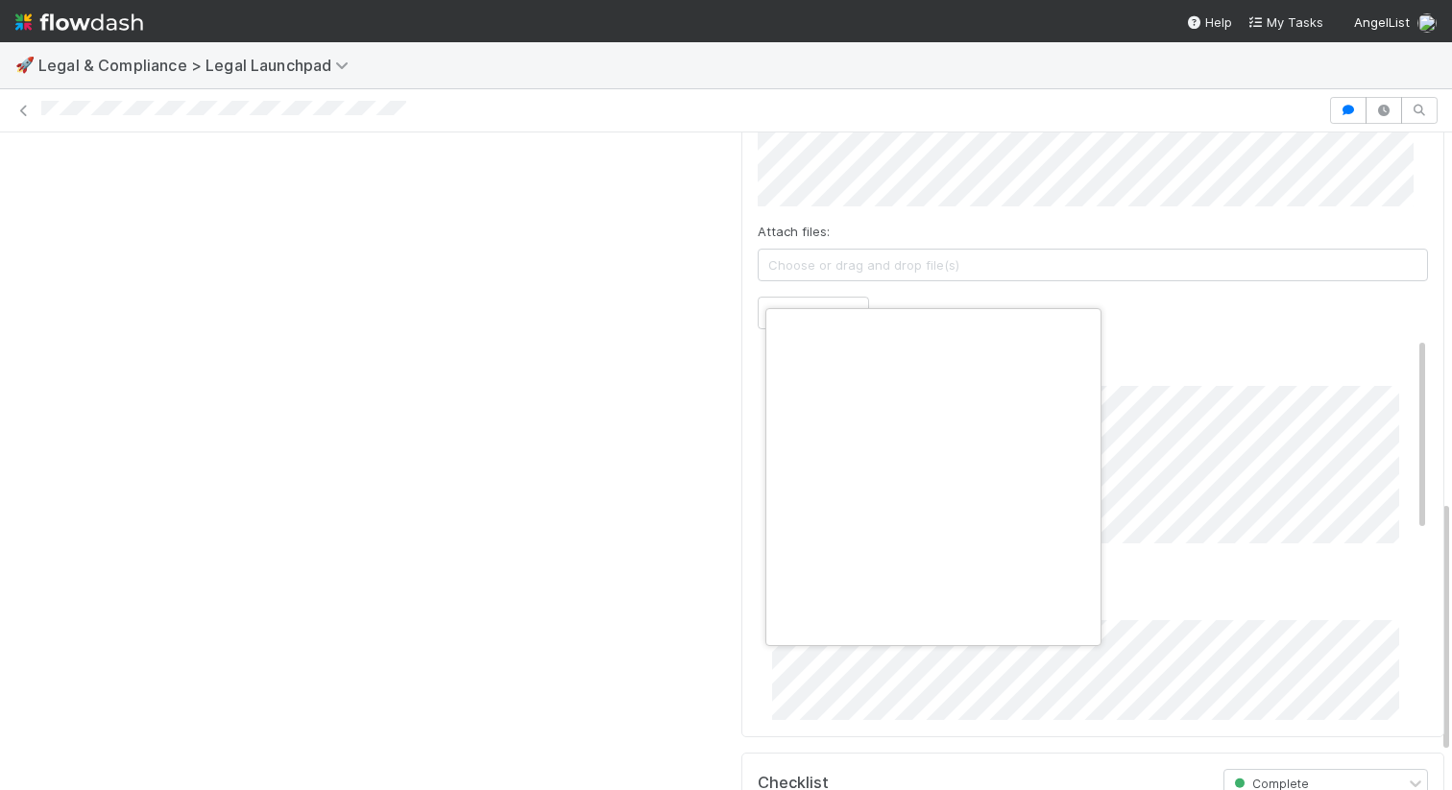
scroll to position [0, 7]
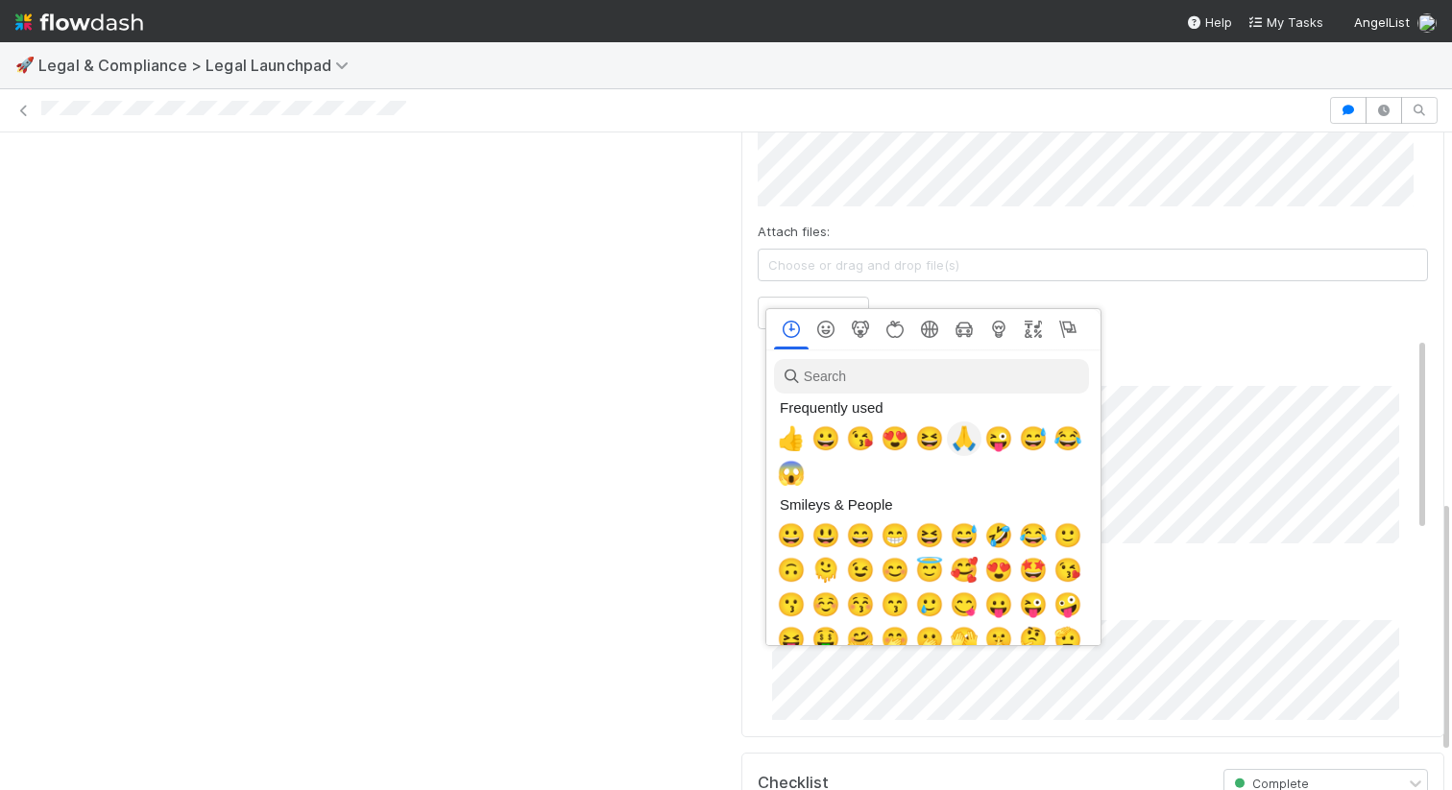
click at [955, 434] on span "🙏" at bounding box center [964, 438] width 29 height 27
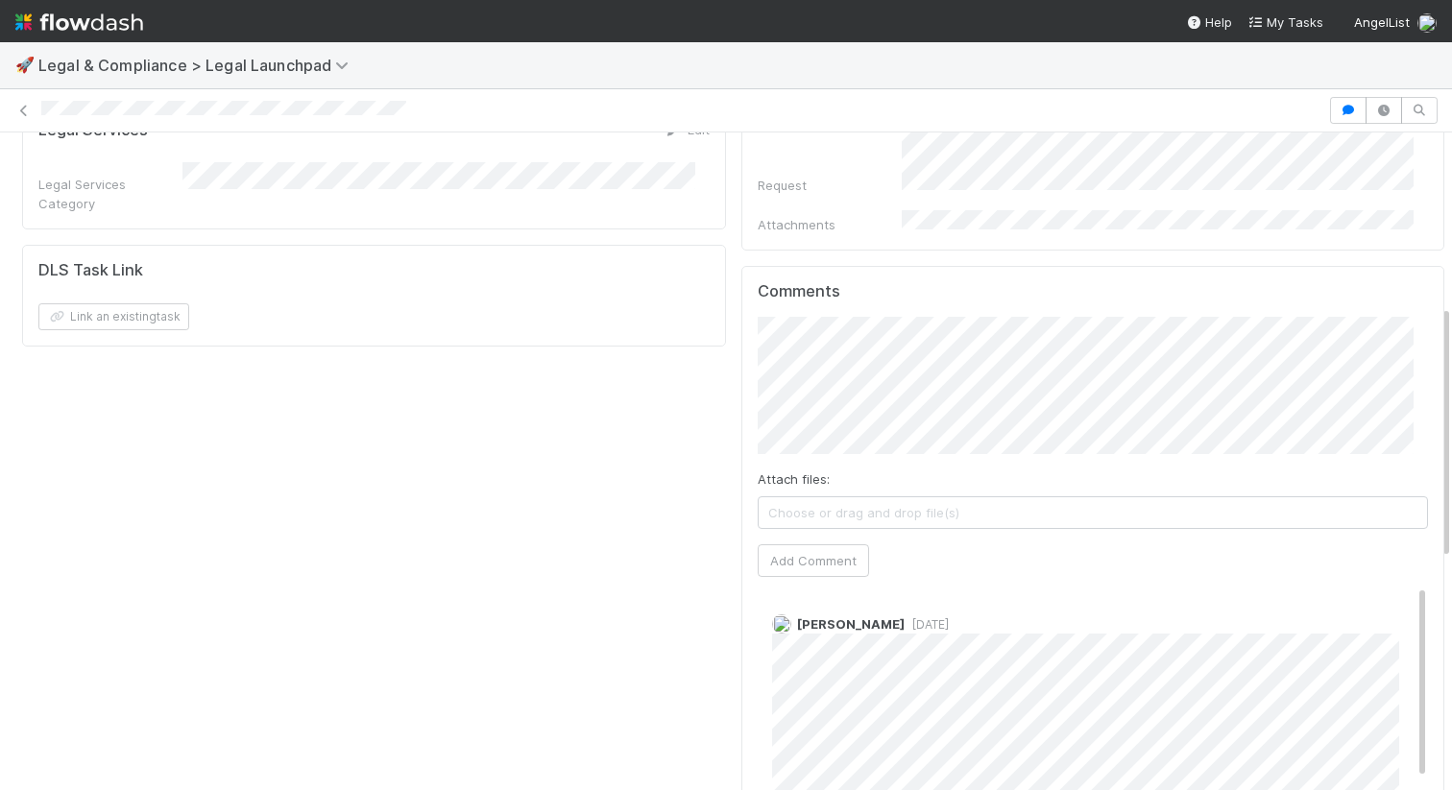
scroll to position [0, 0]
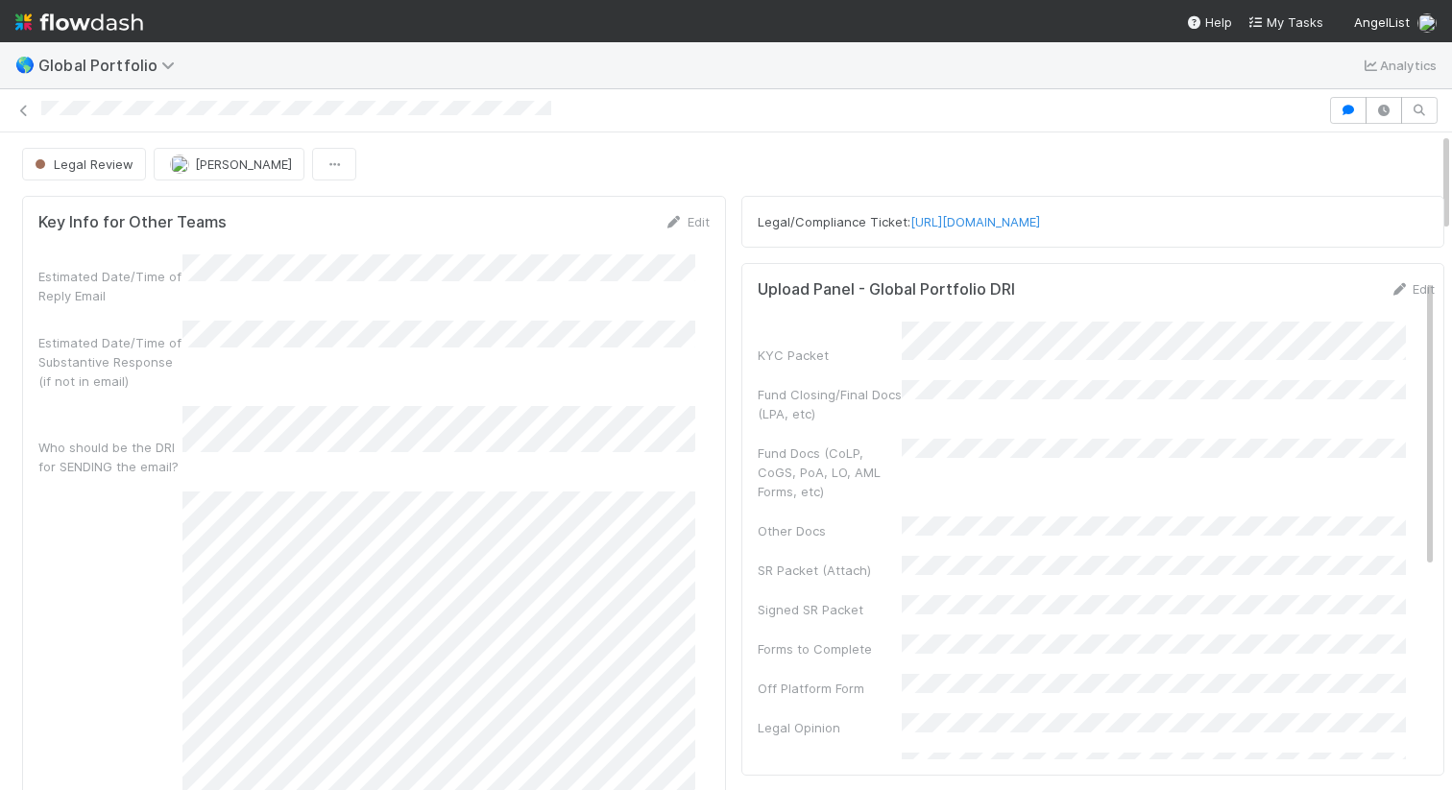
click at [109, 171] on div "Legal Review" at bounding box center [88, 164] width 132 height 33
click at [1363, 167] on div "Legal Review Maranatha Kure" at bounding box center [733, 164] width 1422 height 33
click at [1298, 169] on div "Legal Review Maranatha Kure" at bounding box center [733, 164] width 1422 height 33
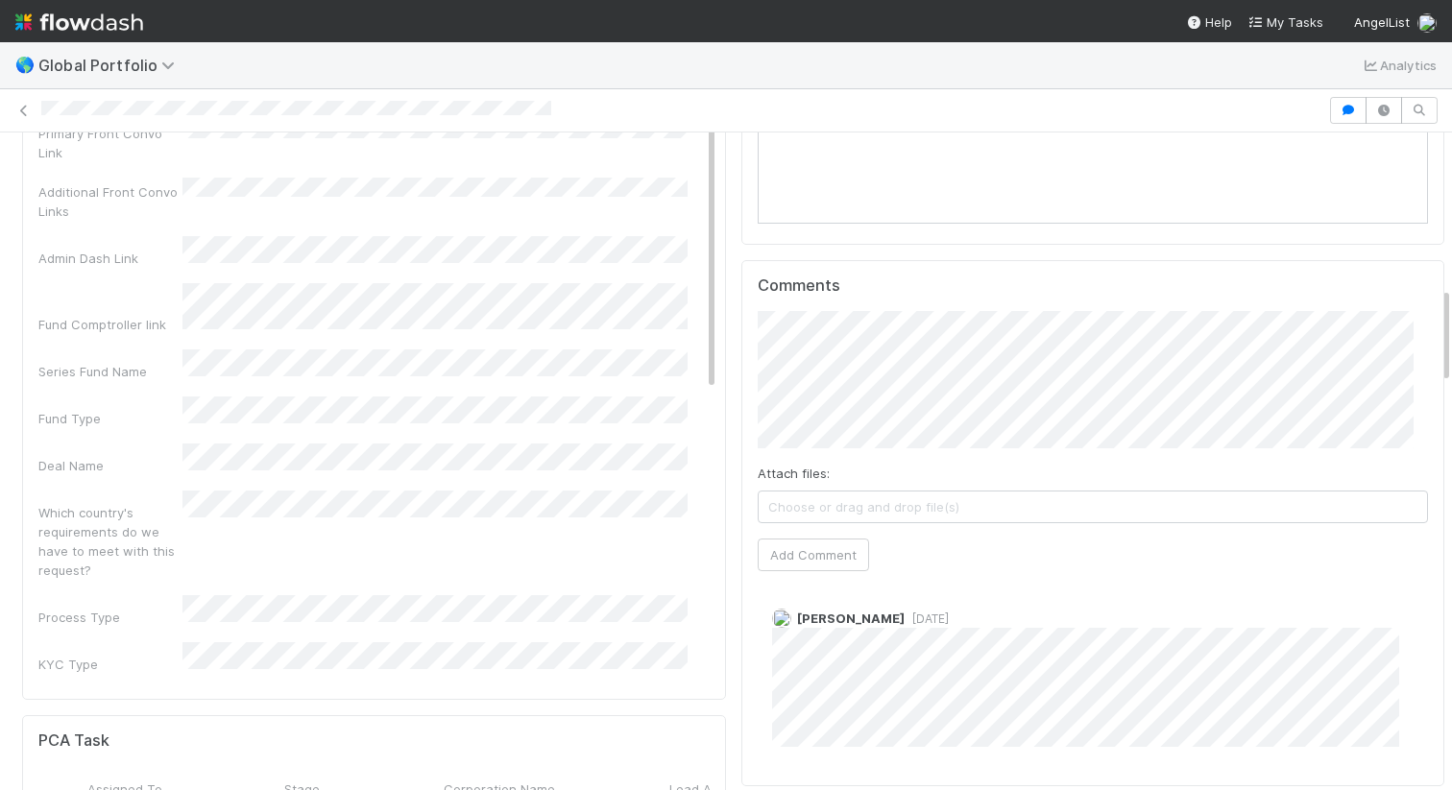
scroll to position [1234, 0]
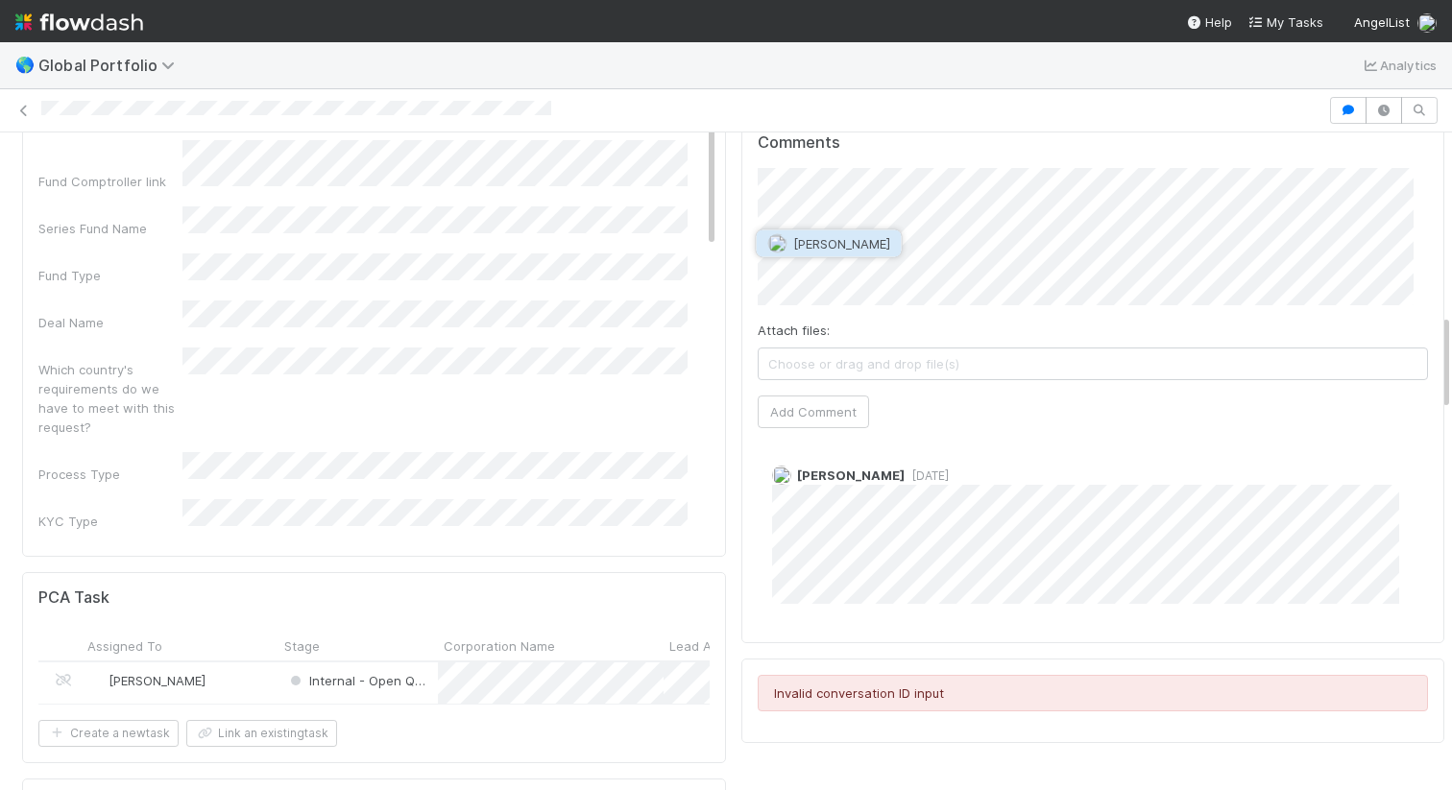
click at [823, 230] on button "[PERSON_NAME]" at bounding box center [829, 243] width 145 height 27
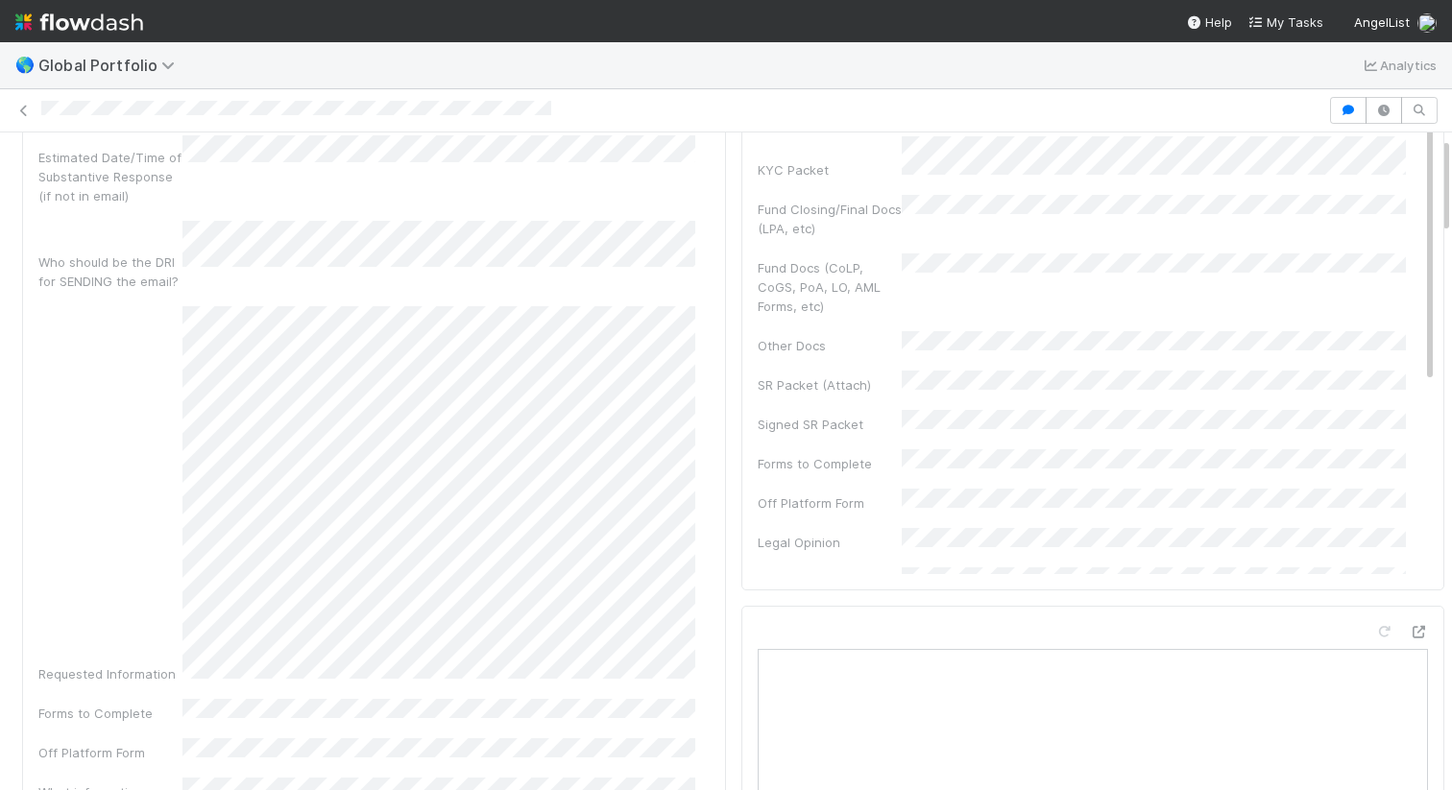
scroll to position [0, 0]
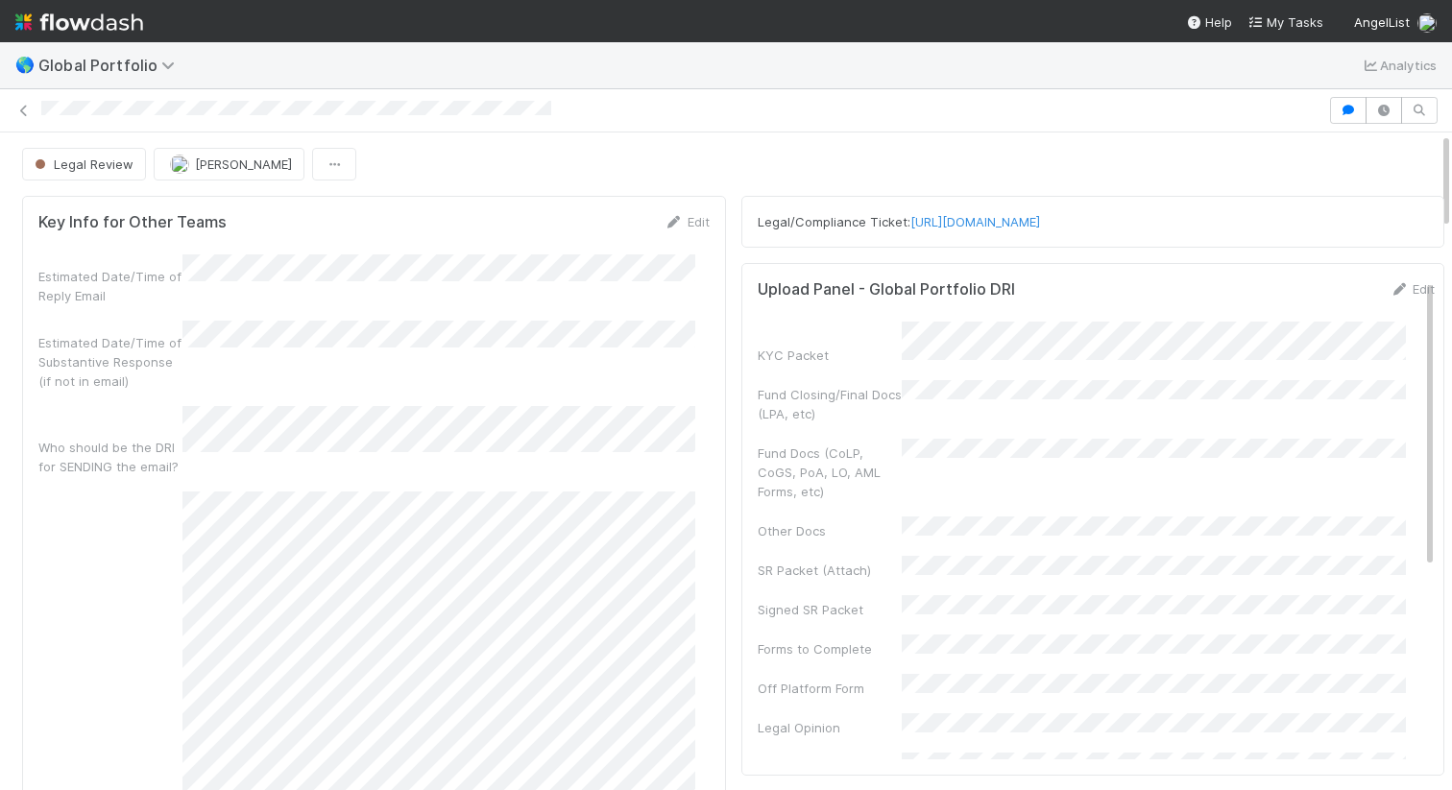
click at [1289, 155] on div "Legal Review Maranatha Kure" at bounding box center [733, 164] width 1422 height 33
click at [105, 165] on div "Legal Review" at bounding box center [88, 164] width 132 height 33
click at [313, 161] on button "button" at bounding box center [334, 164] width 44 height 33
click at [407, 164] on div "Duplicate Delete" at bounding box center [726, 395] width 1452 height 790
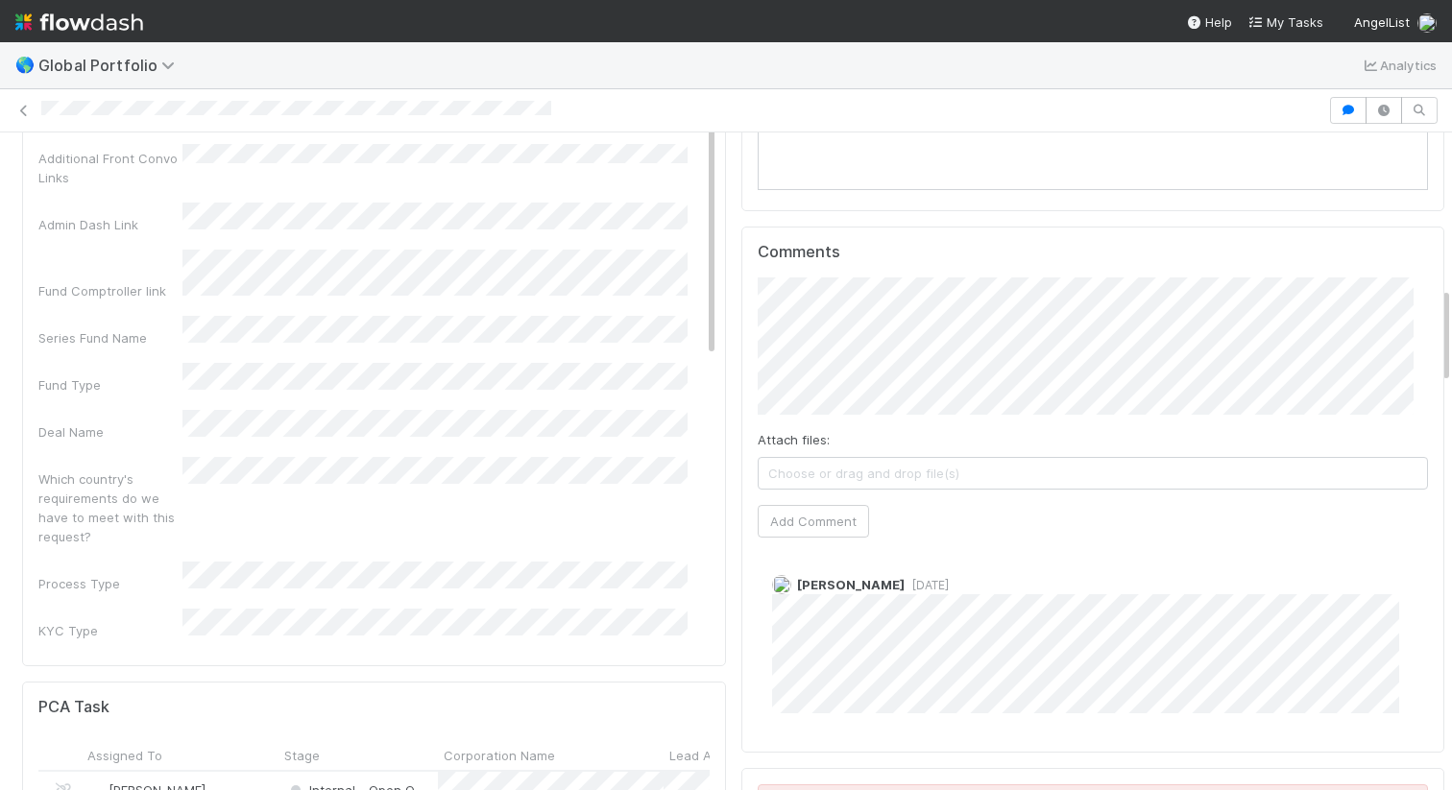
scroll to position [1155, 0]
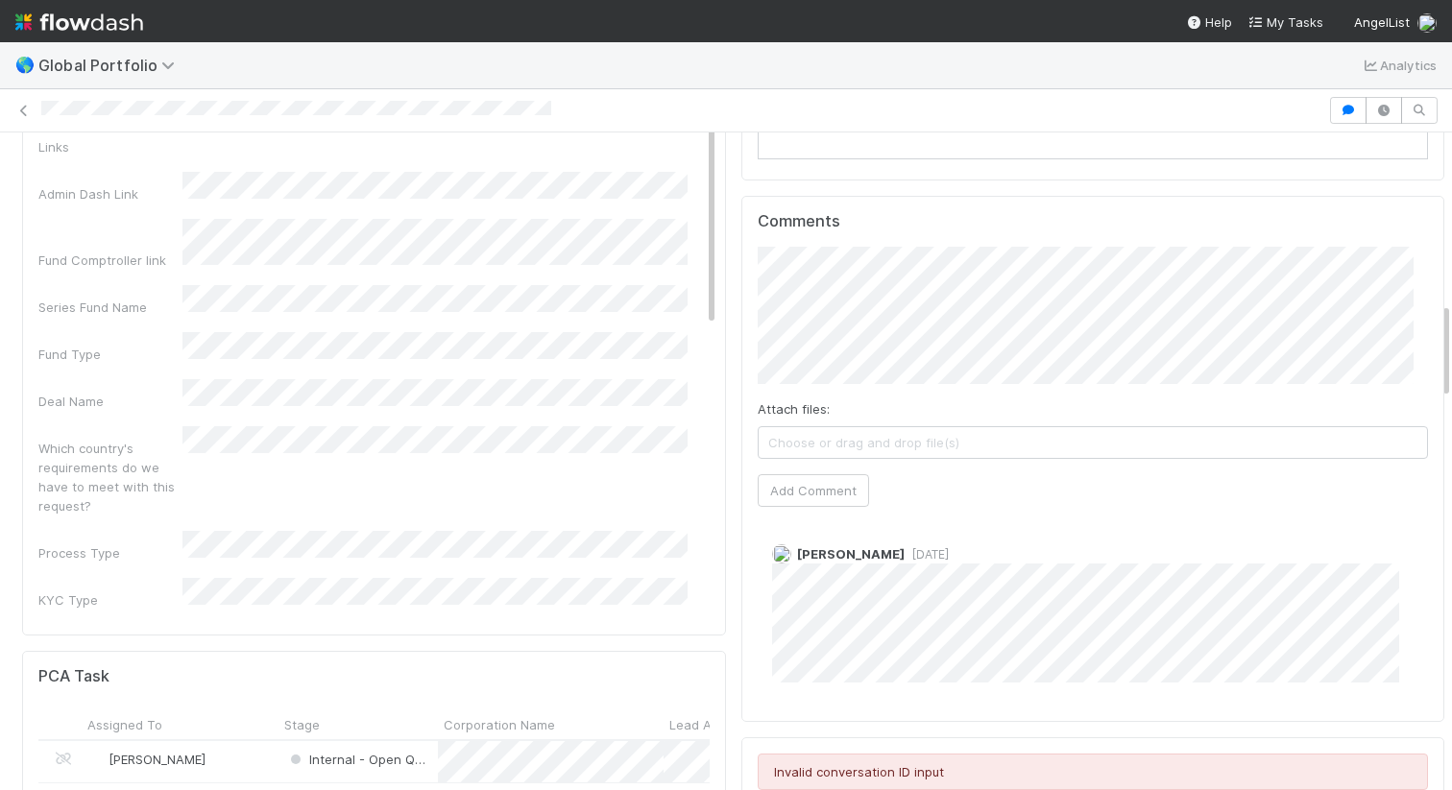
click at [820, 444] on span "Choose or drag and drop file(s)" at bounding box center [1093, 442] width 669 height 31
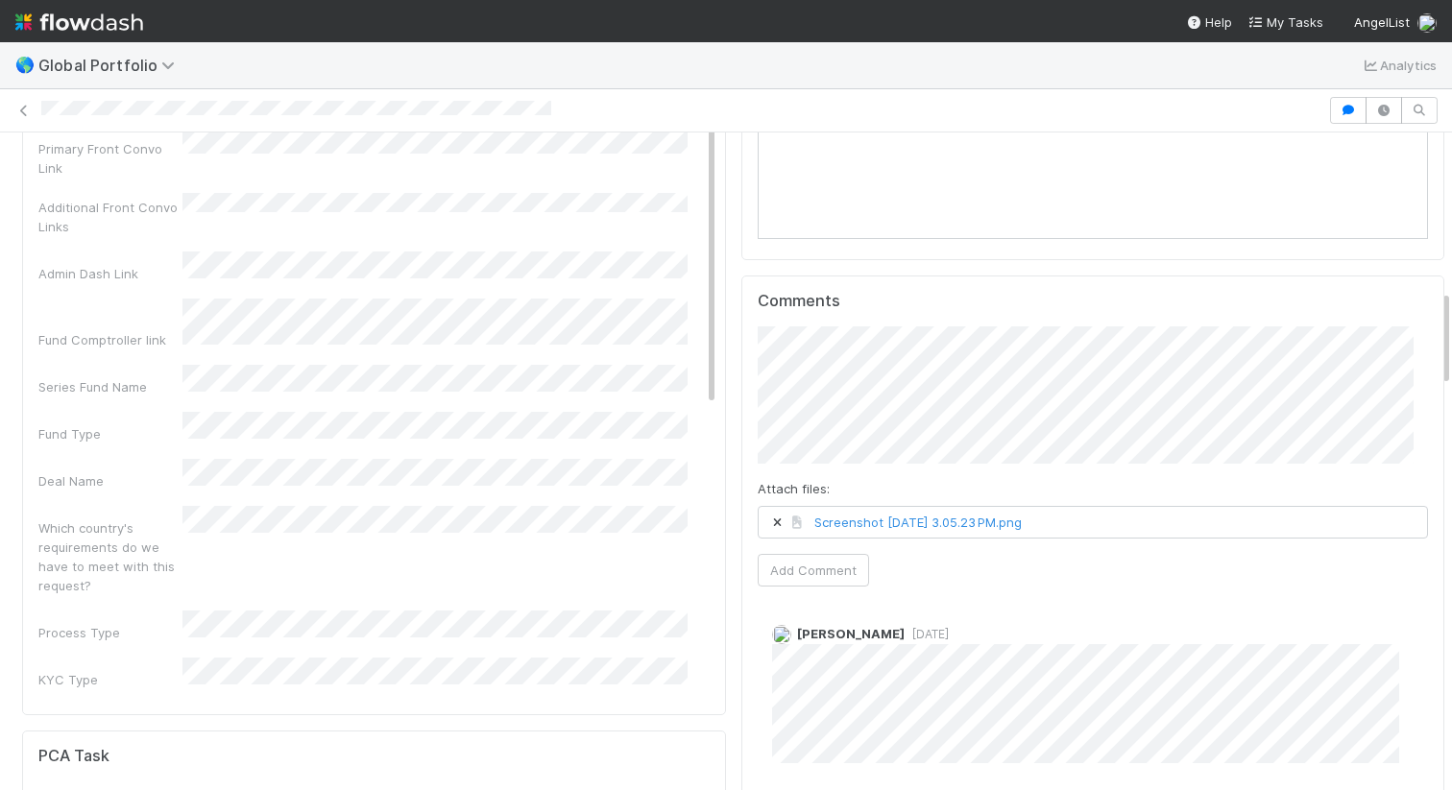
scroll to position [1078, 0]
click at [797, 568] on button "Add Comment" at bounding box center [813, 568] width 111 height 33
